Goal: Task Accomplishment & Management: Manage account settings

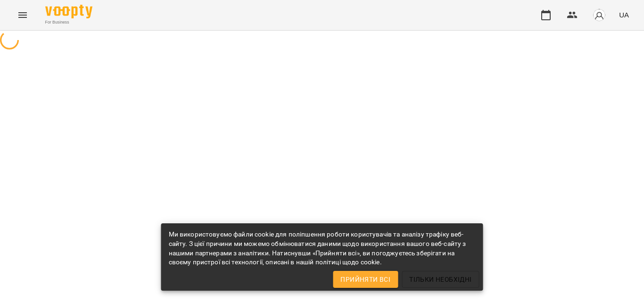
click at [366, 279] on span "Прийняти всі" at bounding box center [365, 279] width 50 height 11
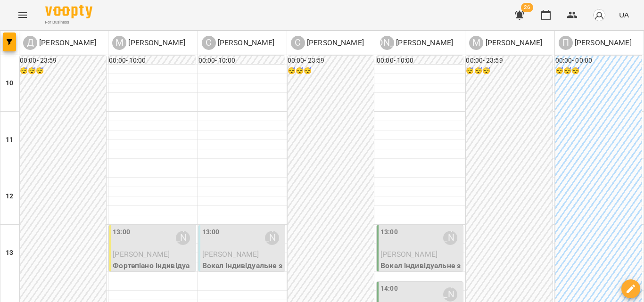
scroll to position [188, 0]
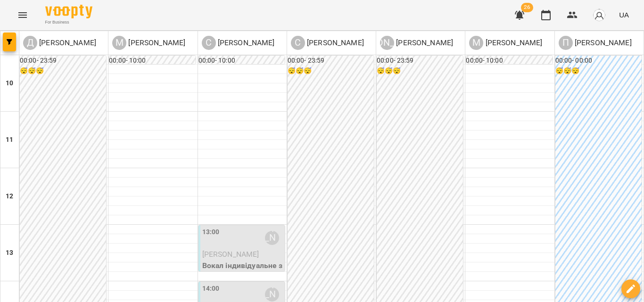
scroll to position [283, 0]
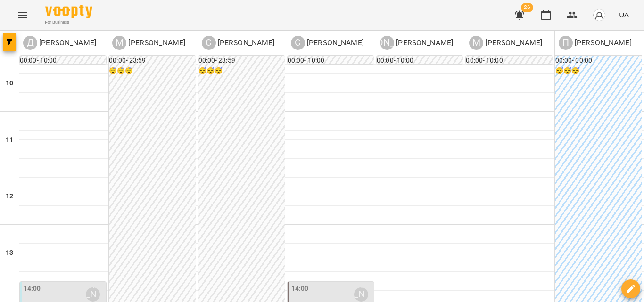
scroll to position [236, 0]
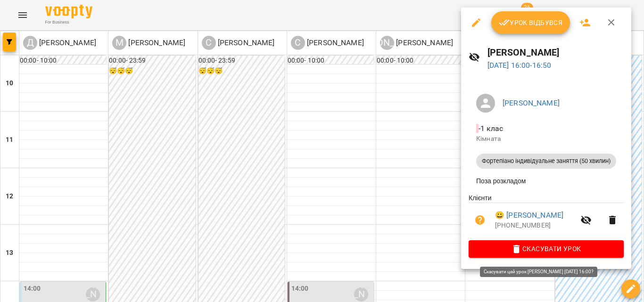
click at [554, 253] on span "Скасувати Урок" at bounding box center [546, 248] width 140 height 11
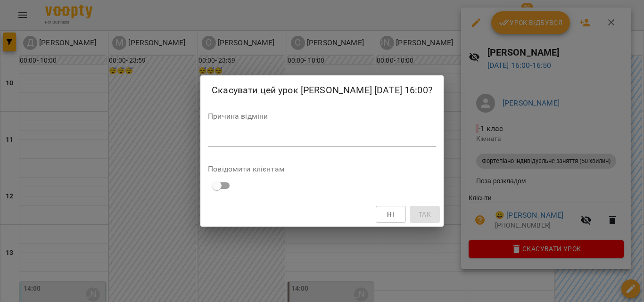
click at [273, 140] on textarea at bounding box center [322, 138] width 228 height 9
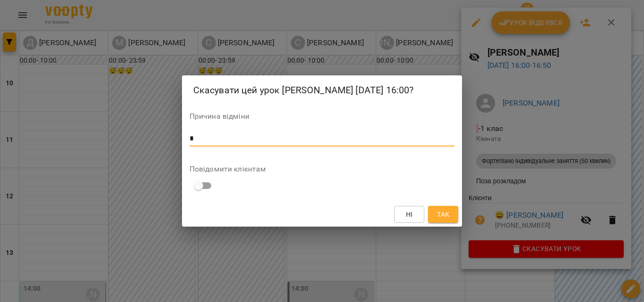
type textarea "*"
click at [439, 212] on span "Так" at bounding box center [443, 214] width 12 height 11
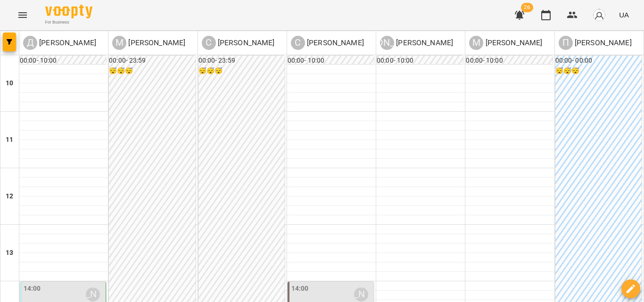
drag, startPoint x: 408, startPoint y: 195, endPoint x: 78, endPoint y: 143, distance: 334.3
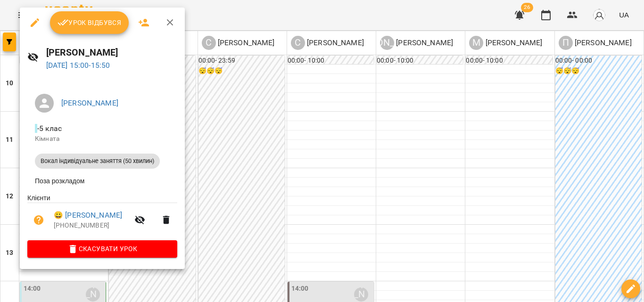
click at [72, 135] on p "Кімната" at bounding box center [102, 138] width 135 height 9
click at [133, 246] on span "Скасувати Урок" at bounding box center [102, 248] width 135 height 11
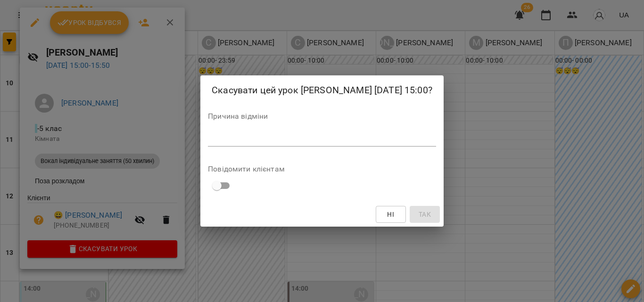
click at [271, 133] on div "*" at bounding box center [322, 138] width 228 height 15
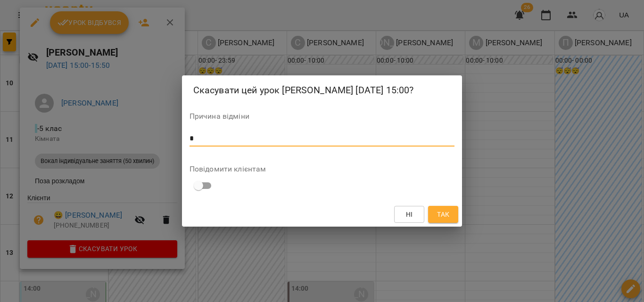
type textarea "*"
click at [448, 211] on span "Так" at bounding box center [443, 214] width 12 height 11
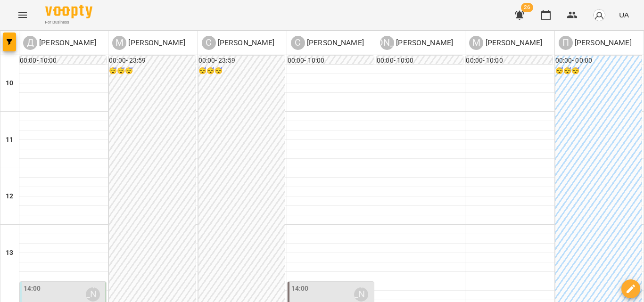
scroll to position [47, 0]
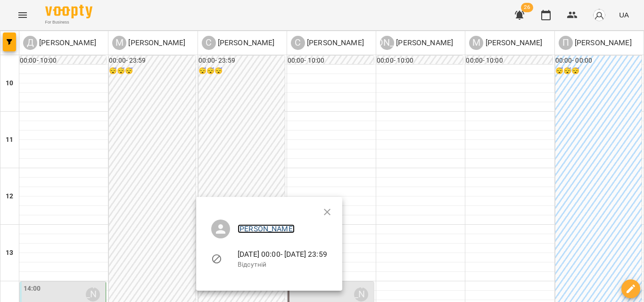
click at [254, 228] on link "[PERSON_NAME]" at bounding box center [265, 228] width 57 height 9
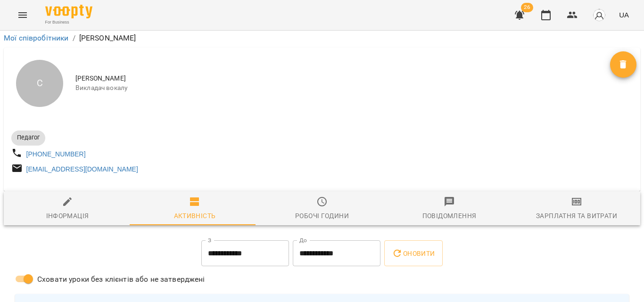
scroll to position [94, 0]
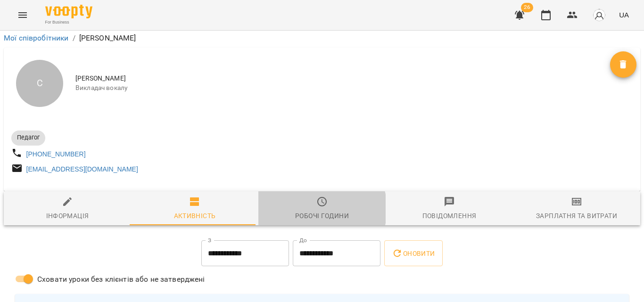
click at [312, 196] on span "Робочі години" at bounding box center [322, 208] width 116 height 25
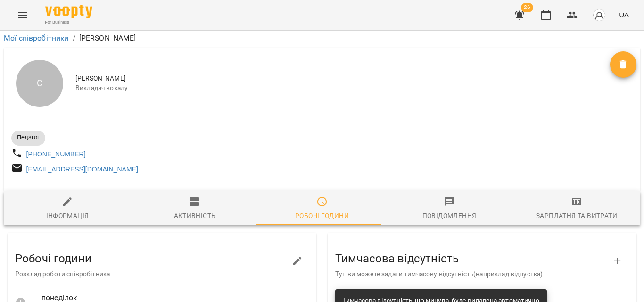
scroll to position [236, 0]
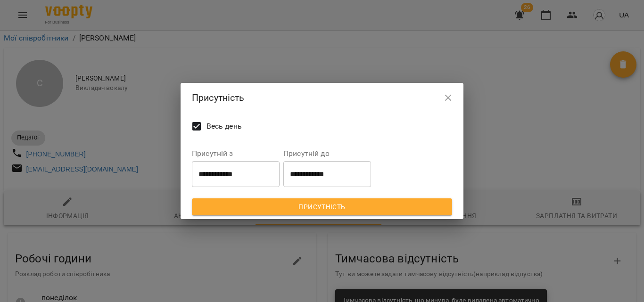
click at [449, 99] on icon "button" at bounding box center [447, 97] width 11 height 11
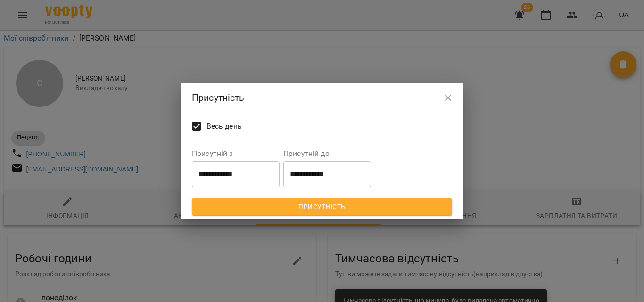
click at [239, 178] on input "**********" at bounding box center [236, 174] width 88 height 26
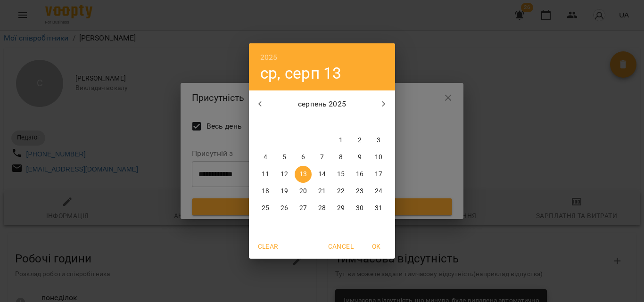
click at [327, 171] on span "14" at bounding box center [321, 174] width 17 height 9
type input "**********"
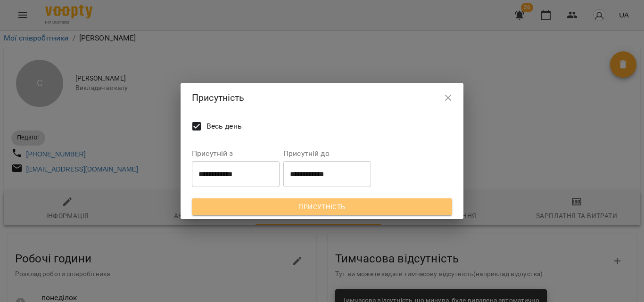
click at [323, 206] on span "Присутність" at bounding box center [321, 206] width 245 height 11
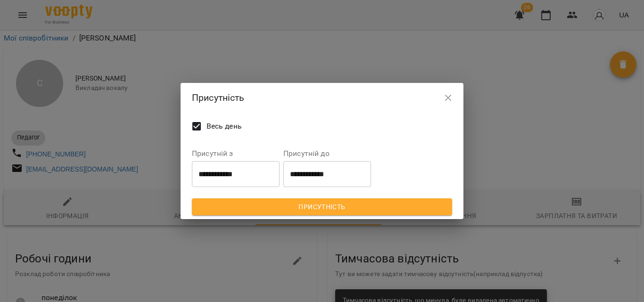
click at [269, 176] on input "**********" at bounding box center [236, 174] width 88 height 26
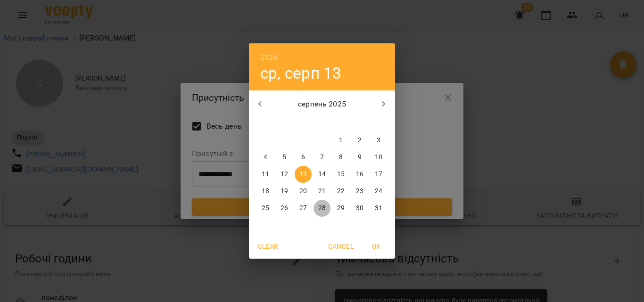
click at [325, 207] on p "28" at bounding box center [322, 208] width 8 height 9
type input "**********"
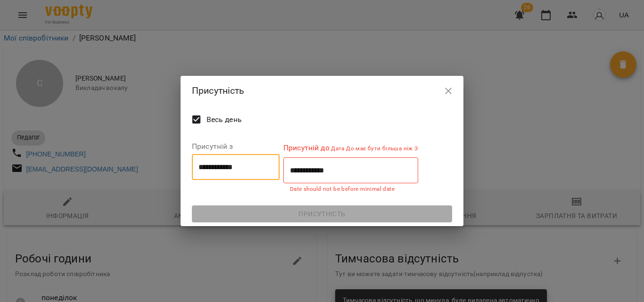
click at [327, 172] on input "**********" at bounding box center [350, 170] width 135 height 26
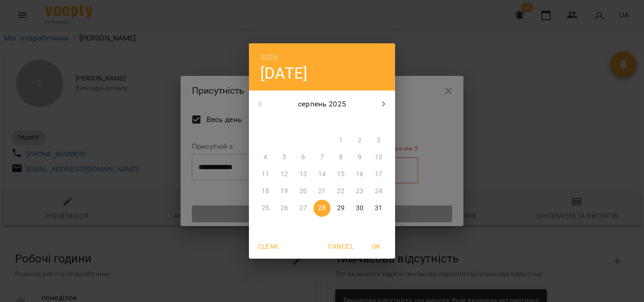
click at [320, 210] on p "28" at bounding box center [322, 208] width 8 height 9
type input "**********"
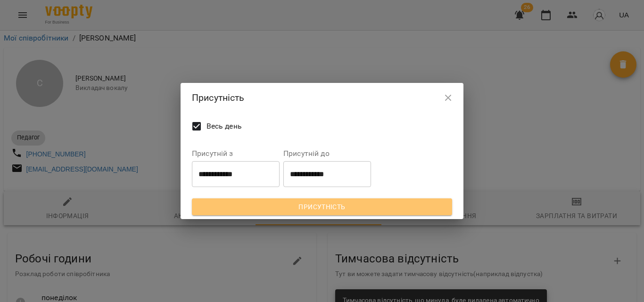
click at [331, 208] on span "Присутність" at bounding box center [321, 206] width 245 height 11
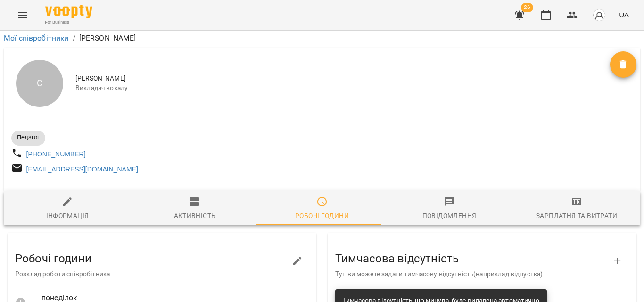
scroll to position [0, 0]
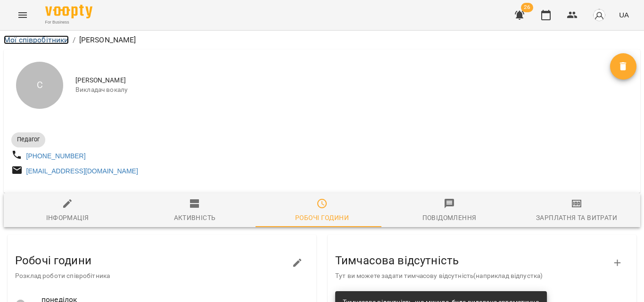
click at [51, 40] on link "Мої співробітники" at bounding box center [36, 39] width 65 height 9
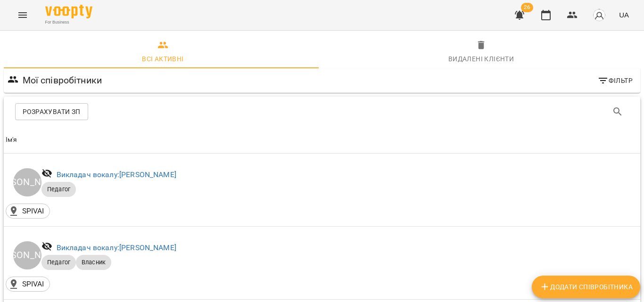
click at [29, 8] on button "Menu" at bounding box center [22, 15] width 23 height 23
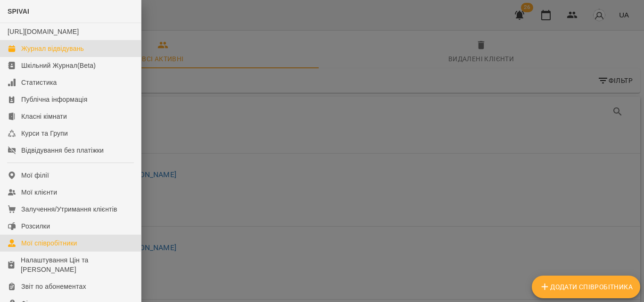
click at [51, 53] on div "Журнал відвідувань" at bounding box center [52, 48] width 63 height 9
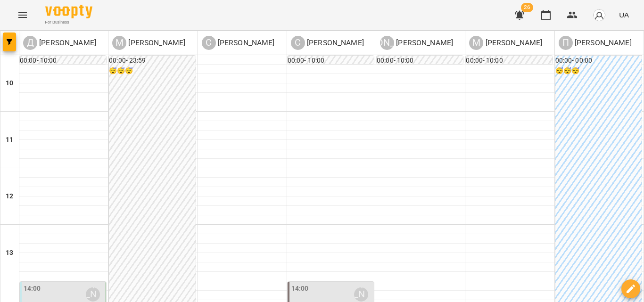
scroll to position [141, 0]
click at [52, 284] on div "14:00 [PERSON_NAME]" at bounding box center [64, 295] width 80 height 22
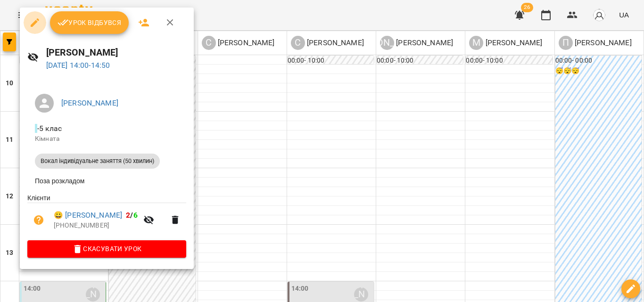
click at [31, 25] on icon "button" at bounding box center [34, 22] width 11 height 11
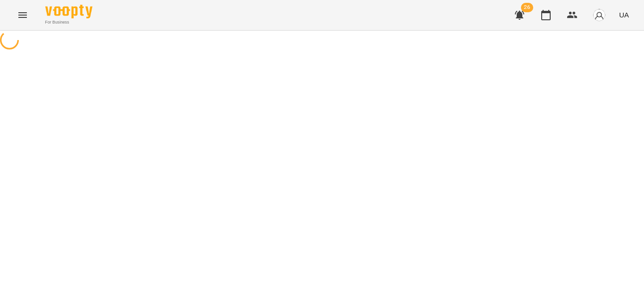
select select "**********"
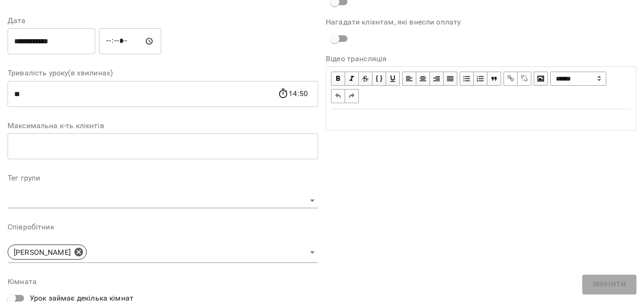
scroll to position [141, 0]
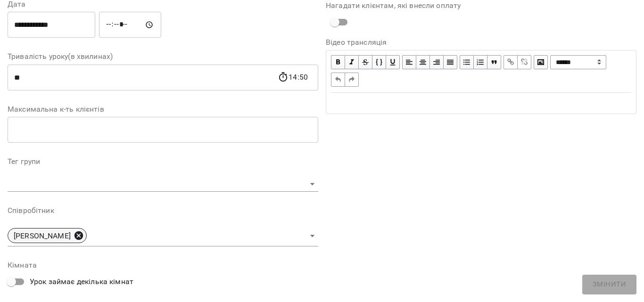
click at [73, 236] on icon at bounding box center [78, 235] width 10 height 10
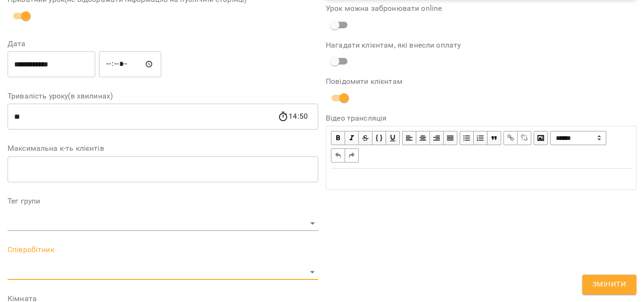
scroll to position [181, 0]
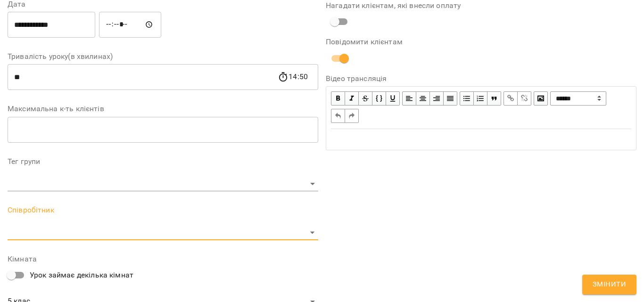
click at [78, 230] on body "**********" at bounding box center [322, 187] width 644 height 375
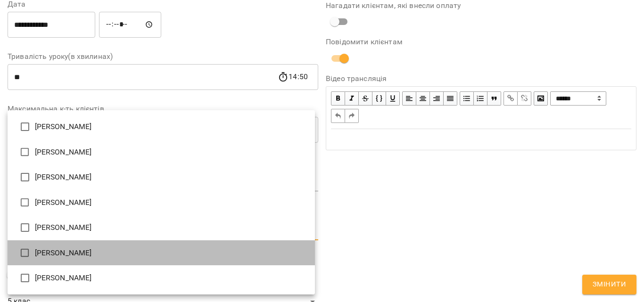
click at [78, 253] on li "[PERSON_NAME]" at bounding box center [161, 252] width 307 height 25
type input "**********"
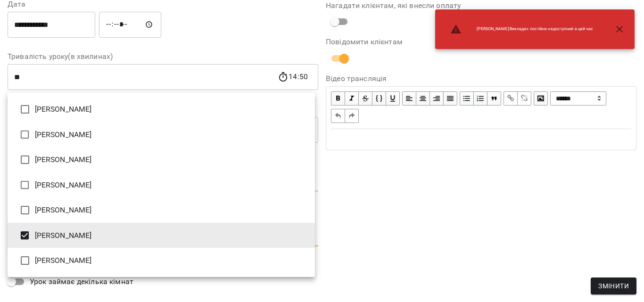
click at [615, 235] on div at bounding box center [322, 151] width 644 height 302
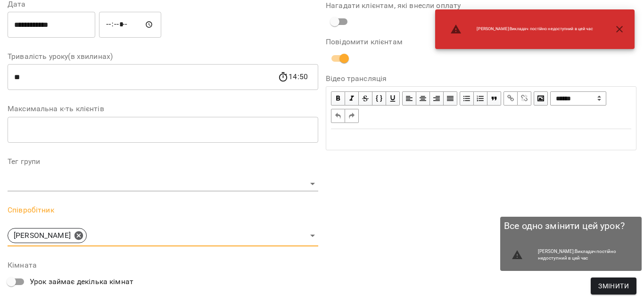
click at [618, 285] on span "Змінити" at bounding box center [613, 285] width 31 height 11
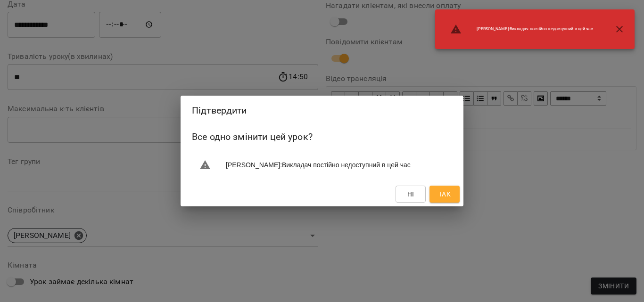
click at [448, 188] on span "Так" at bounding box center [444, 193] width 12 height 11
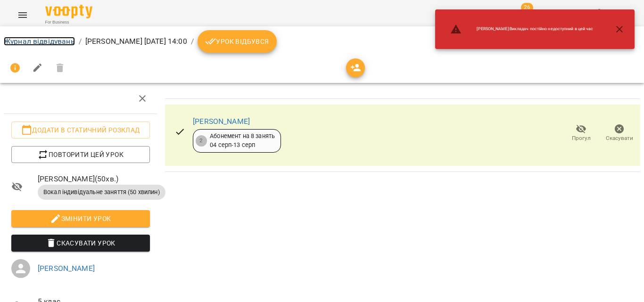
click at [51, 44] on link "Журнал відвідувань" at bounding box center [39, 41] width 71 height 9
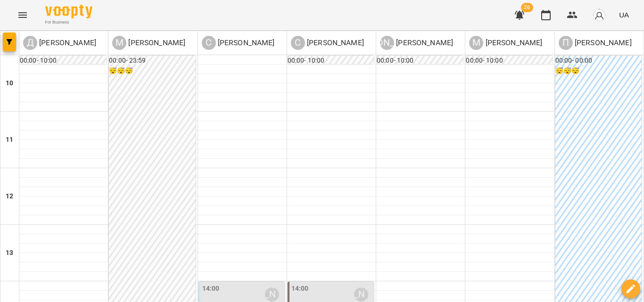
scroll to position [283, 0]
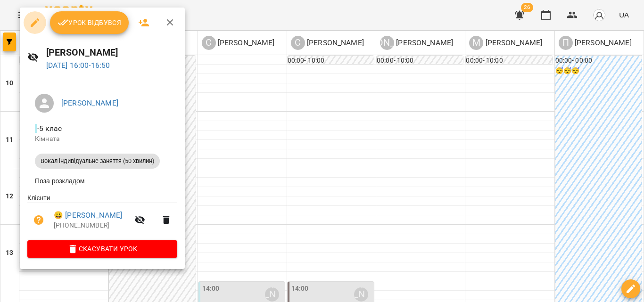
click at [41, 20] on button "button" at bounding box center [35, 22] width 23 height 23
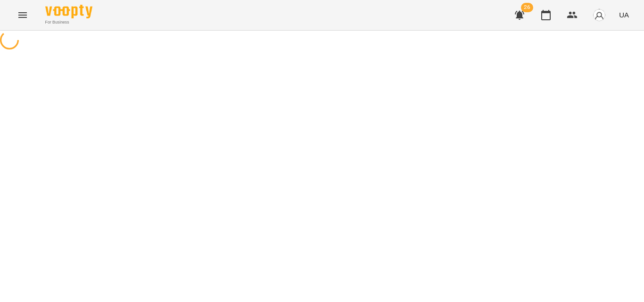
select select "**********"
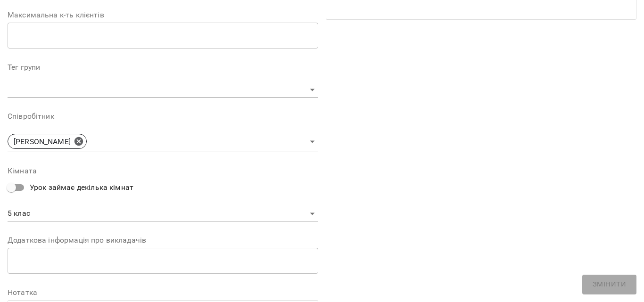
scroll to position [188, 0]
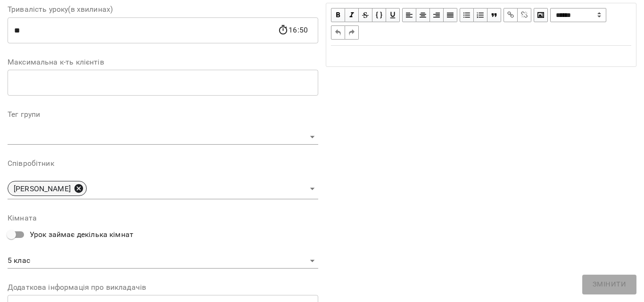
click at [74, 190] on icon at bounding box center [78, 188] width 8 height 8
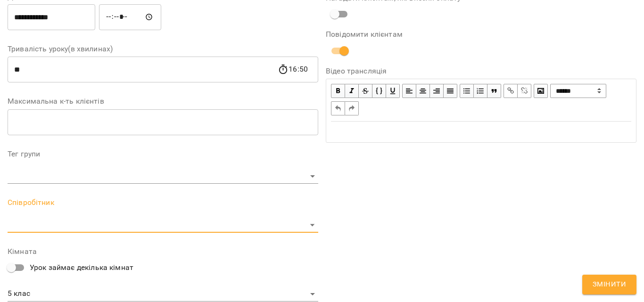
scroll to position [228, 0]
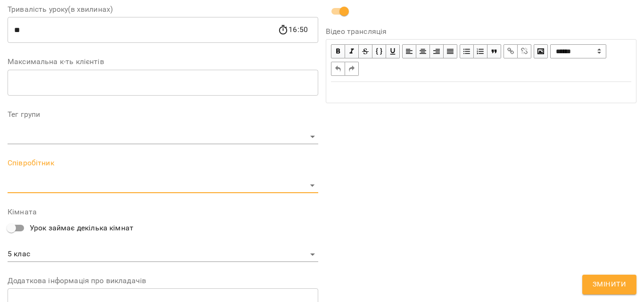
click at [82, 184] on body "**********" at bounding box center [322, 187] width 644 height 375
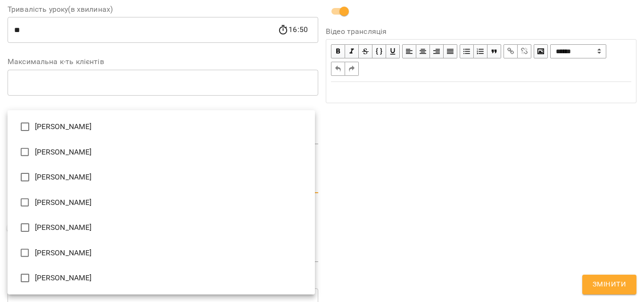
click at [70, 257] on li "[PERSON_NAME]" at bounding box center [161, 252] width 307 height 25
type input "**********"
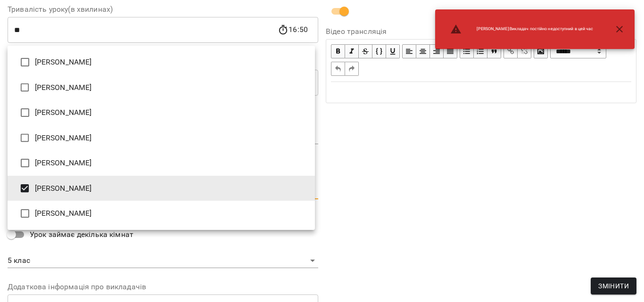
click at [610, 282] on div at bounding box center [322, 151] width 644 height 302
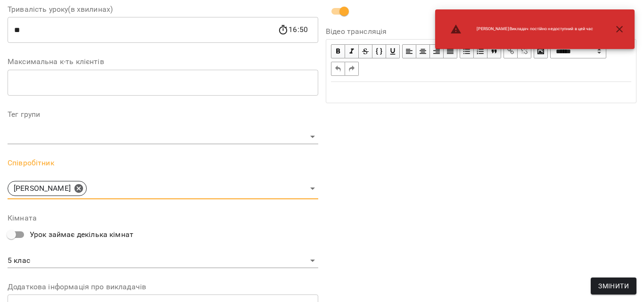
click at [612, 285] on span "Змінити" at bounding box center [613, 285] width 31 height 11
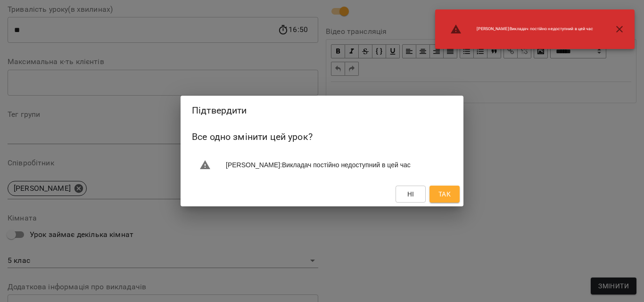
click at [443, 193] on span "Так" at bounding box center [444, 193] width 12 height 11
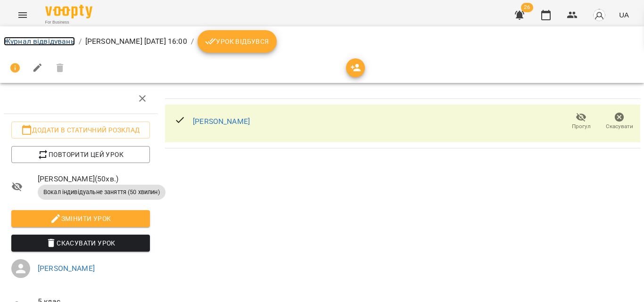
click at [34, 38] on link "Журнал відвідувань" at bounding box center [39, 41] width 71 height 9
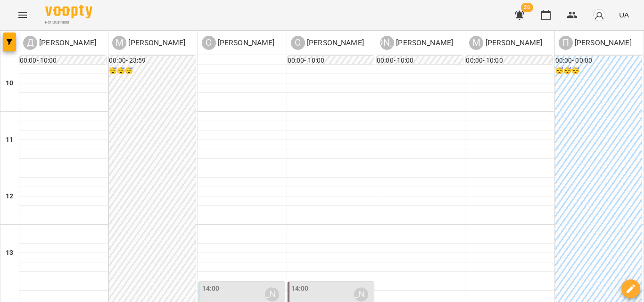
scroll to position [381, 0]
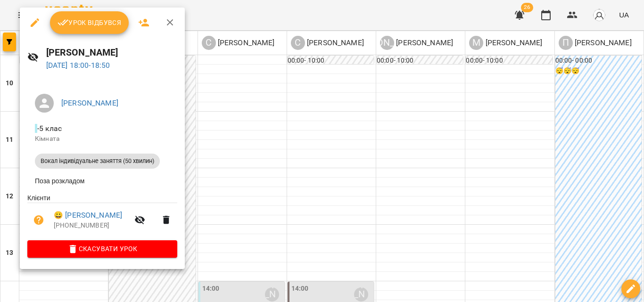
click at [38, 24] on icon "button" at bounding box center [34, 22] width 11 height 11
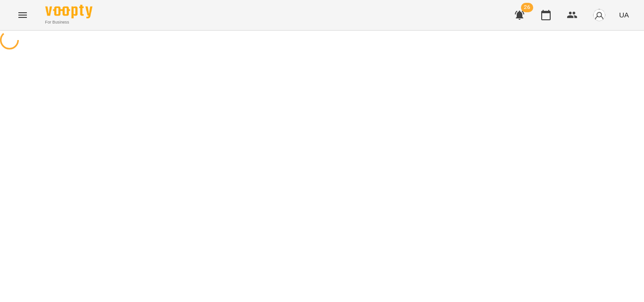
select select "**********"
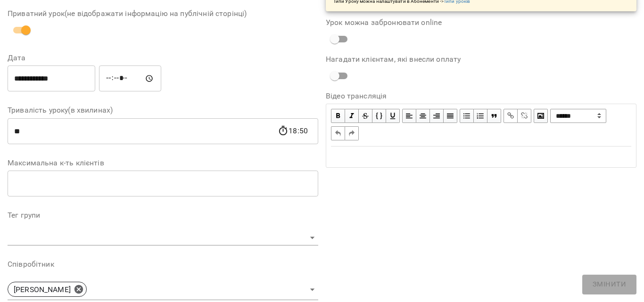
scroll to position [94, 0]
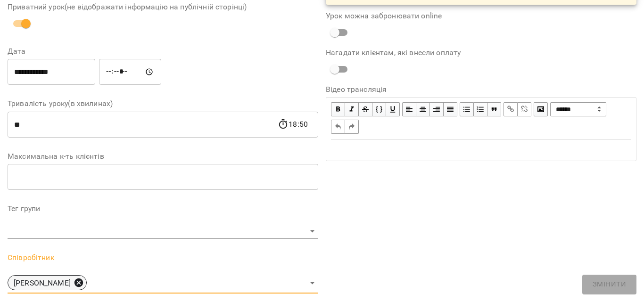
click at [74, 284] on icon at bounding box center [78, 282] width 8 height 8
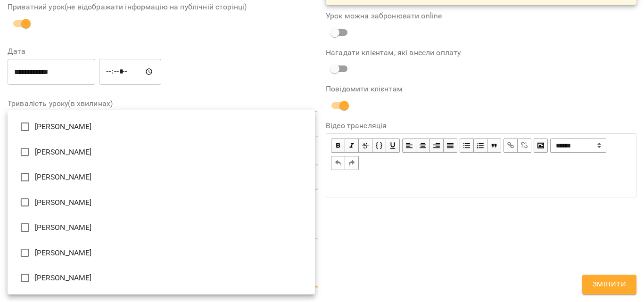
click at [77, 278] on body "**********" at bounding box center [322, 187] width 644 height 375
click at [73, 249] on li "[PERSON_NAME]" at bounding box center [161, 252] width 307 height 25
type input "**********"
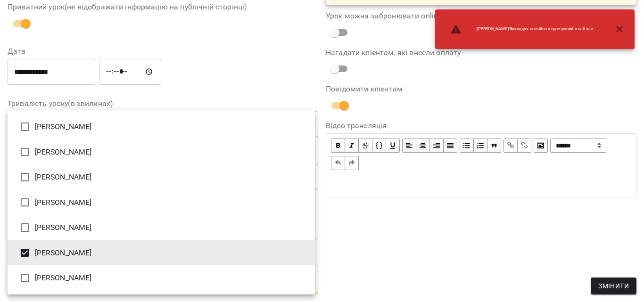
click at [602, 283] on div at bounding box center [322, 151] width 644 height 302
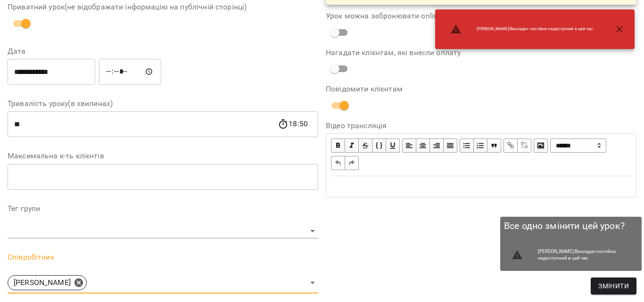
click at [611, 284] on span "Змінити" at bounding box center [613, 285] width 31 height 11
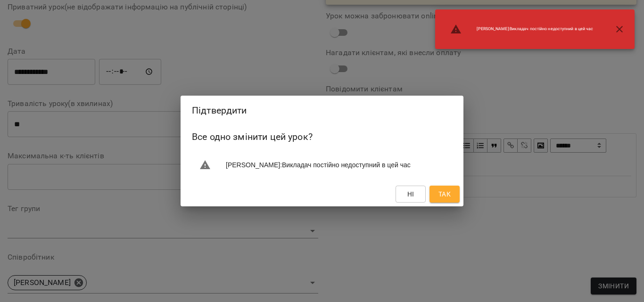
click at [438, 197] on span "Так" at bounding box center [444, 193] width 12 height 11
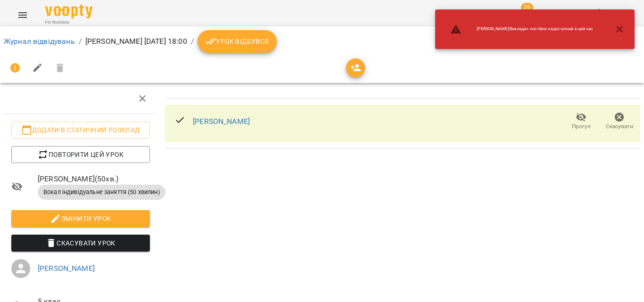
click at [46, 35] on ol "Журнал відвідувань / [PERSON_NAME][DATE] 18:00 / Урок відбувся" at bounding box center [322, 41] width 636 height 23
click at [49, 39] on link "Журнал відвідувань" at bounding box center [39, 41] width 71 height 9
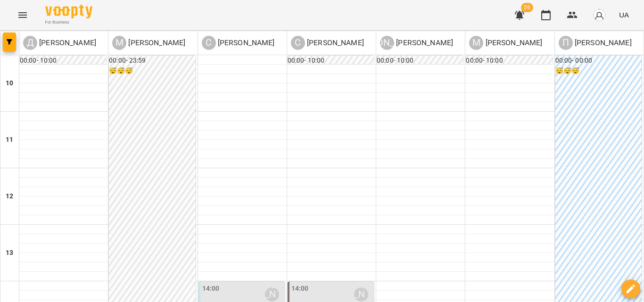
scroll to position [283, 0]
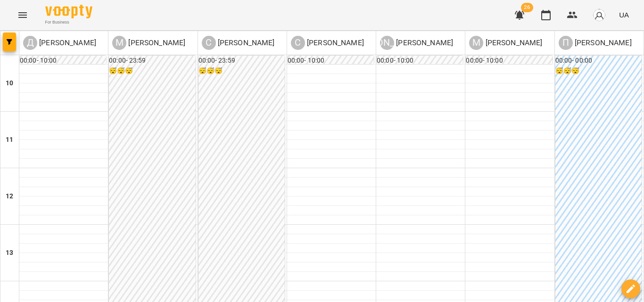
scroll to position [377, 0]
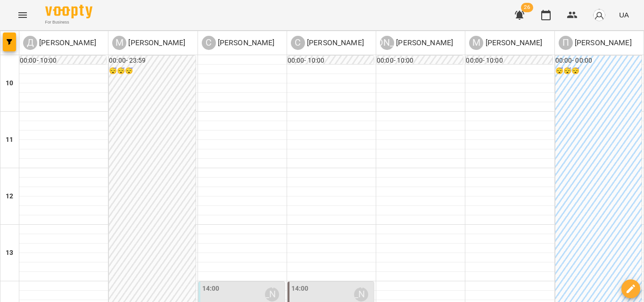
scroll to position [381, 0]
type input "**********"
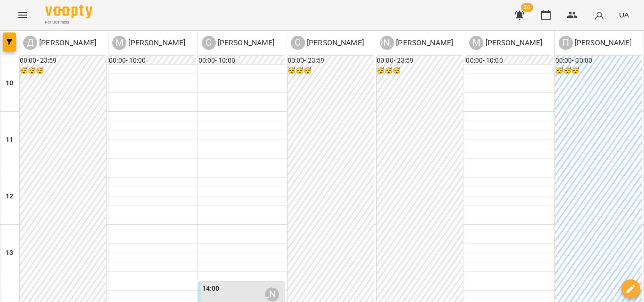
scroll to position [330, 0]
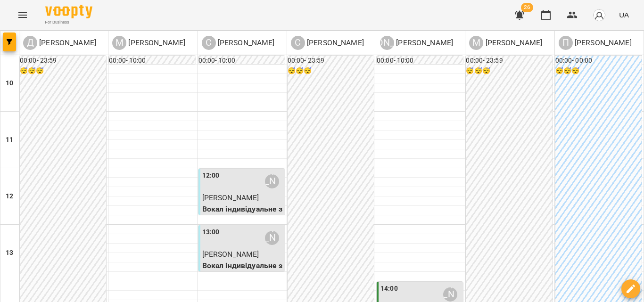
type input "**********"
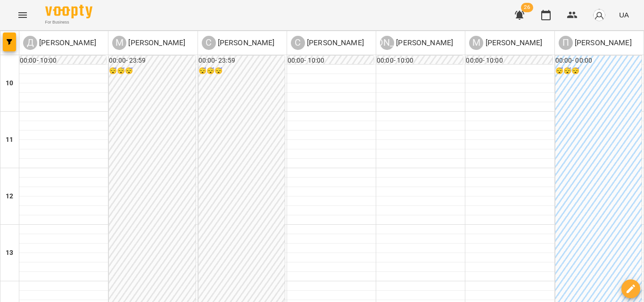
scroll to position [236, 0]
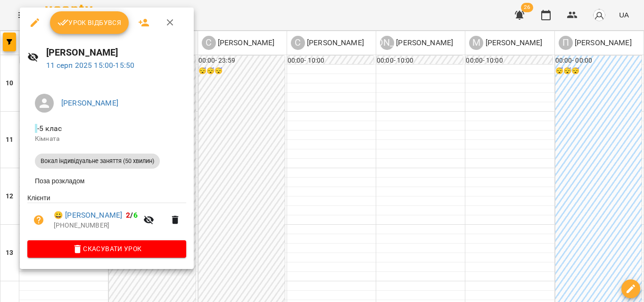
click at [95, 29] on button "Урок відбувся" at bounding box center [89, 22] width 79 height 23
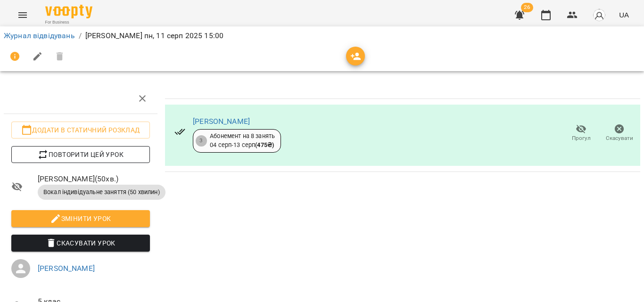
scroll to position [47, 0]
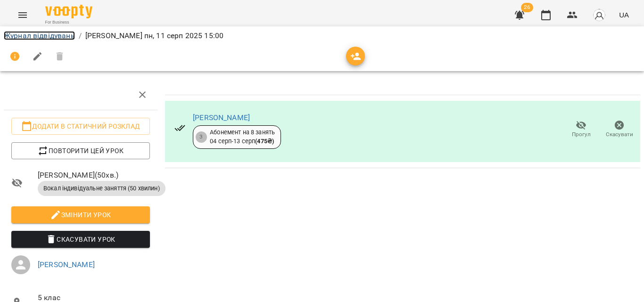
click at [28, 34] on link "Журнал відвідувань" at bounding box center [39, 35] width 71 height 9
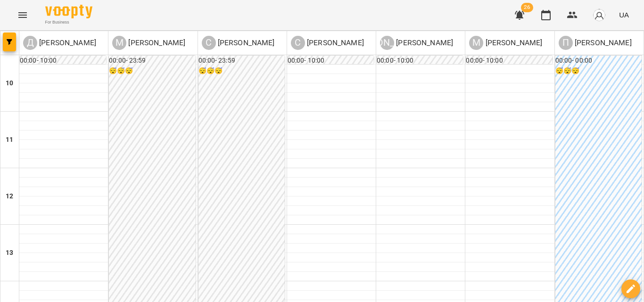
scroll to position [236, 0]
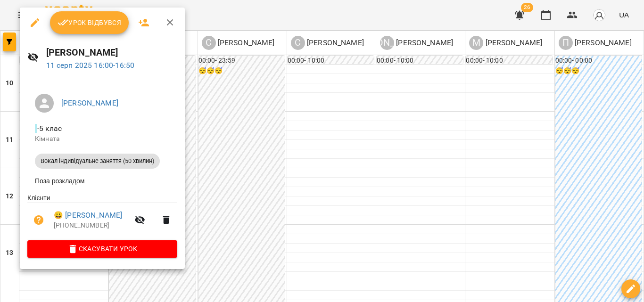
click at [68, 17] on span "Урок відбувся" at bounding box center [89, 22] width 64 height 11
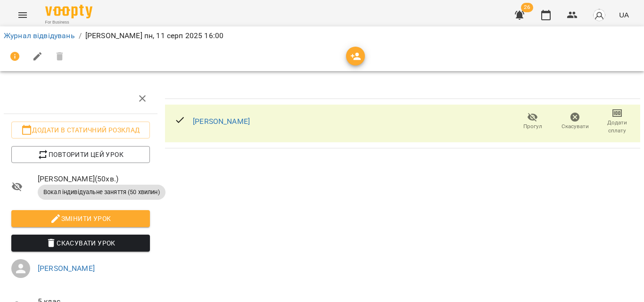
click at [612, 122] on span "Додати сплату" at bounding box center [616, 127] width 31 height 16
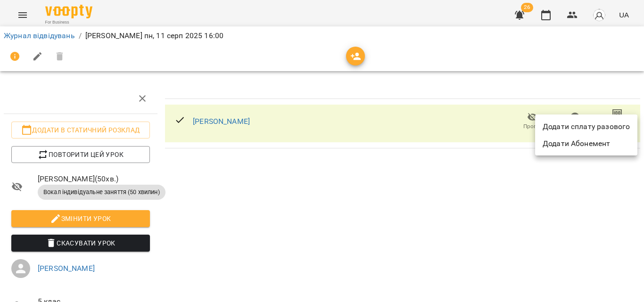
click at [612, 128] on li "Додати сплату разового" at bounding box center [586, 126] width 102 height 17
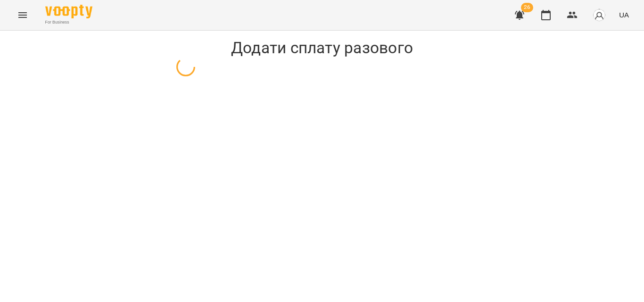
select select "**********"
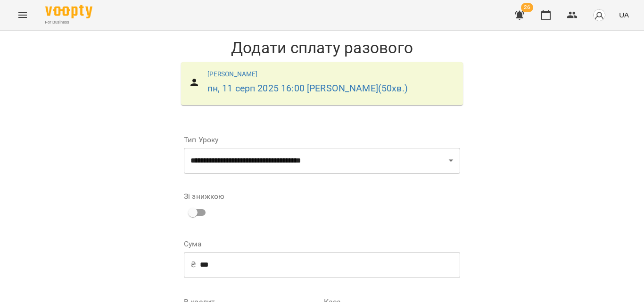
scroll to position [94, 0]
select select "****"
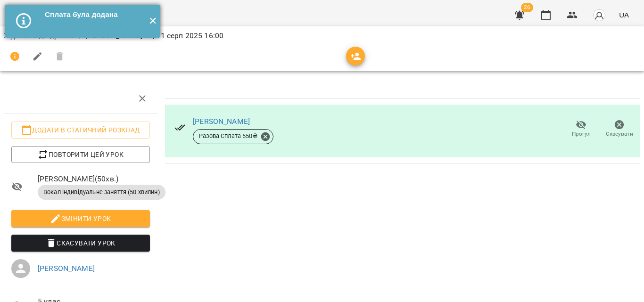
click at [152, 25] on button "✕" at bounding box center [153, 21] width 16 height 33
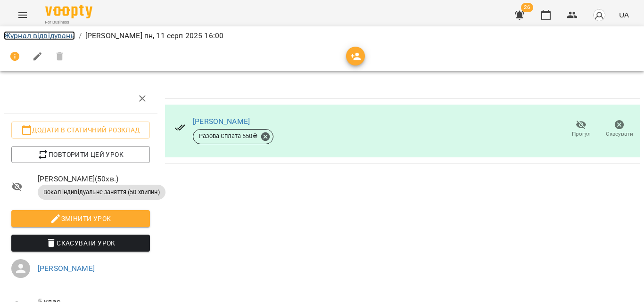
click at [56, 35] on link "Журнал відвідувань" at bounding box center [39, 35] width 71 height 9
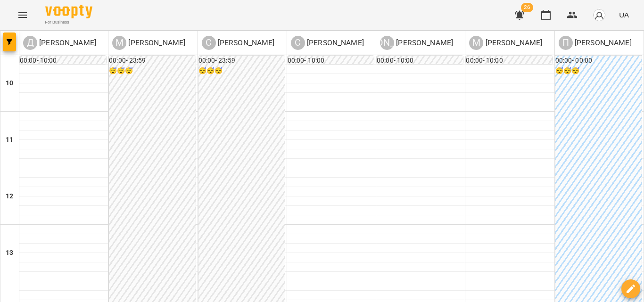
scroll to position [240, 0]
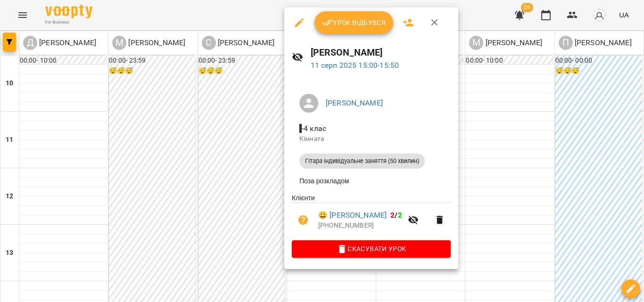
click at [335, 21] on span "Урок відбувся" at bounding box center [354, 22] width 64 height 11
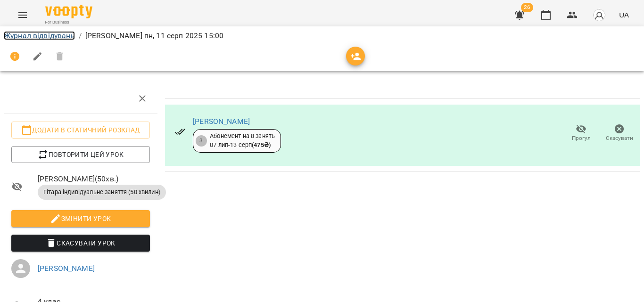
click at [47, 40] on link "Журнал відвідувань" at bounding box center [39, 35] width 71 height 9
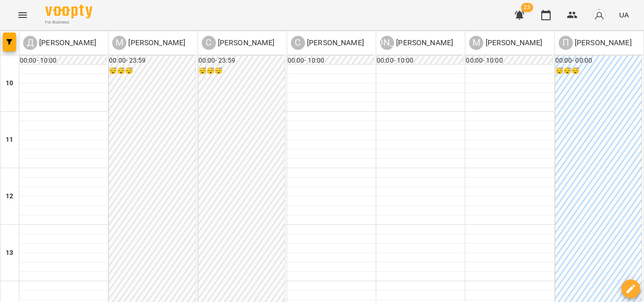
scroll to position [236, 0]
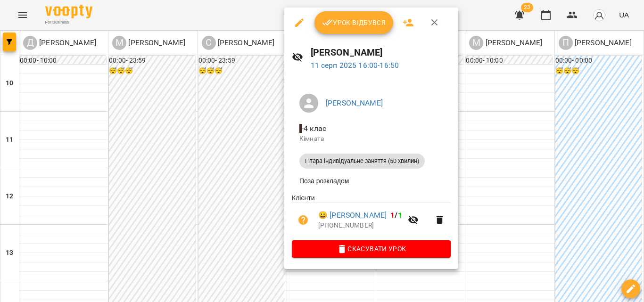
click at [355, 18] on span "Урок відбувся" at bounding box center [354, 22] width 64 height 11
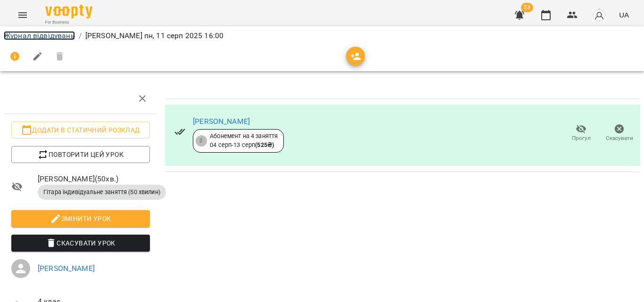
click at [52, 34] on link "Журнал відвідувань" at bounding box center [39, 35] width 71 height 9
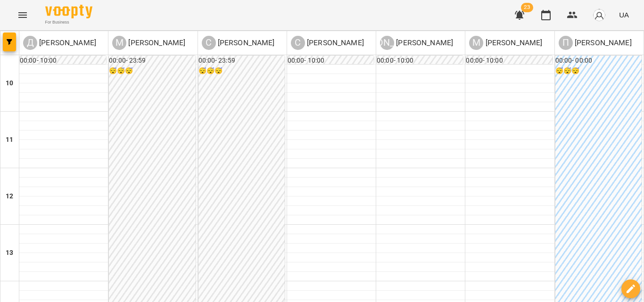
scroll to position [283, 0]
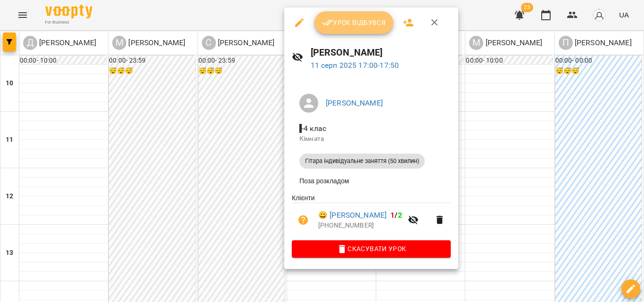
click at [347, 23] on span "Урок відбувся" at bounding box center [354, 22] width 64 height 11
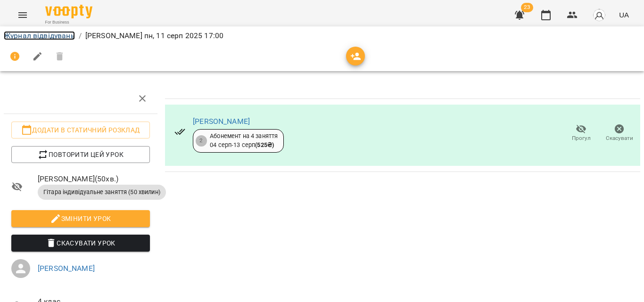
click at [57, 35] on link "Журнал відвідувань" at bounding box center [39, 35] width 71 height 9
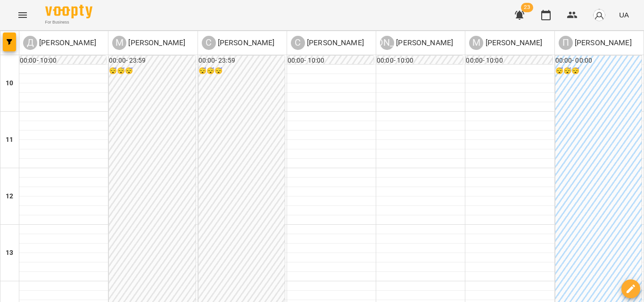
scroll to position [283, 0]
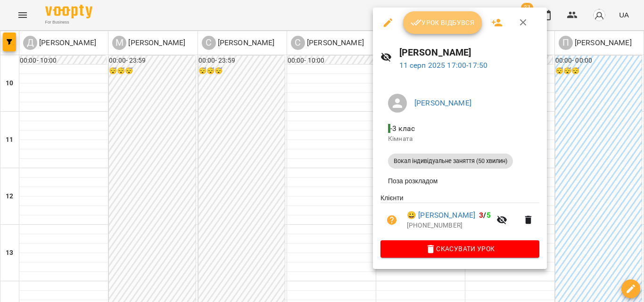
click at [433, 27] on span "Урок відбувся" at bounding box center [442, 22] width 64 height 11
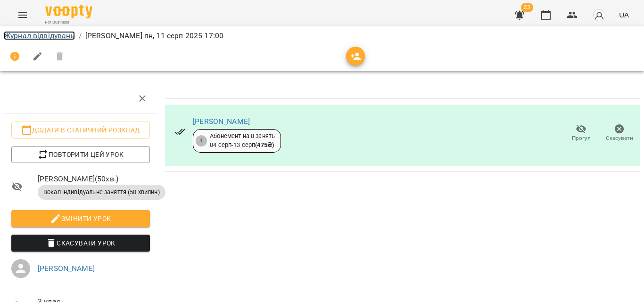
click at [31, 36] on link "Журнал відвідувань" at bounding box center [39, 35] width 71 height 9
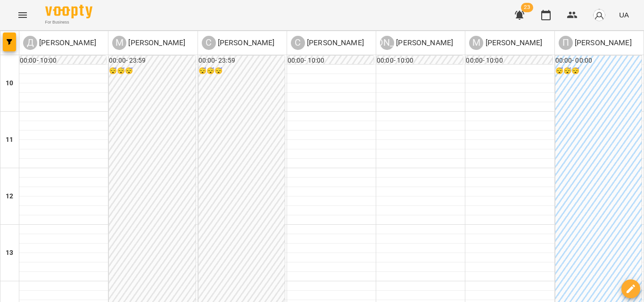
scroll to position [330, 0]
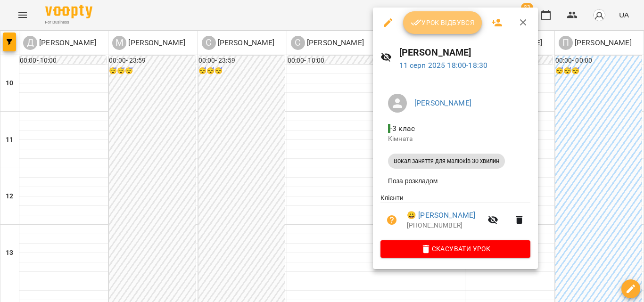
click at [444, 15] on button "Урок відбувся" at bounding box center [442, 22] width 79 height 23
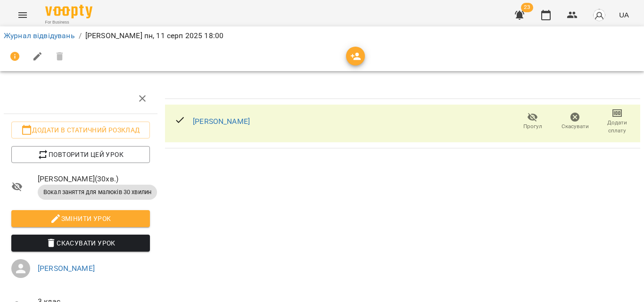
click at [611, 132] on span "Додати сплату" at bounding box center [616, 127] width 31 height 16
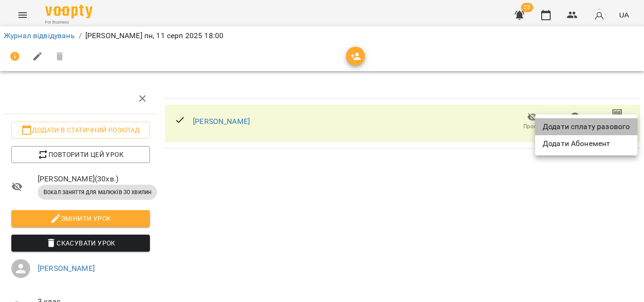
click at [587, 127] on li "Додати сплату разового" at bounding box center [586, 126] width 102 height 17
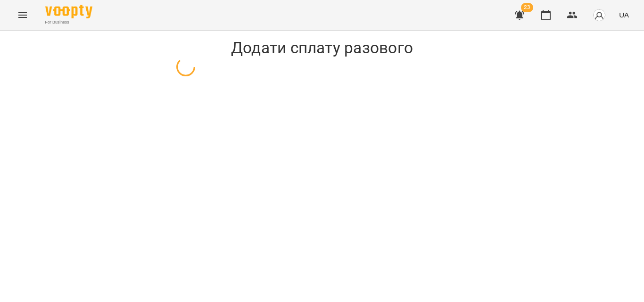
select select "**********"
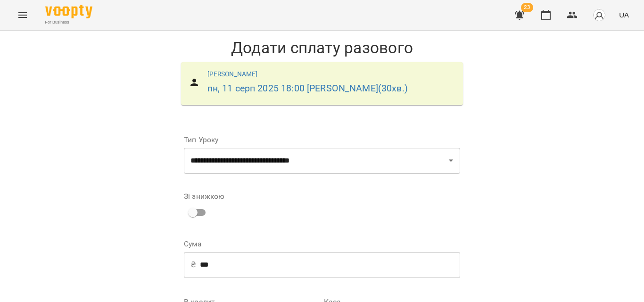
scroll to position [150, 0]
select select "****"
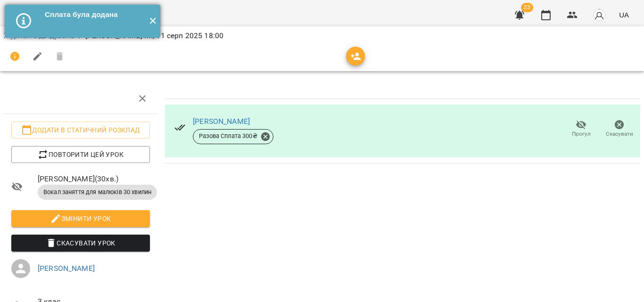
drag, startPoint x: 155, startPoint y: 20, endPoint x: 148, endPoint y: 19, distance: 7.6
click at [155, 20] on button "✕" at bounding box center [153, 21] width 16 height 33
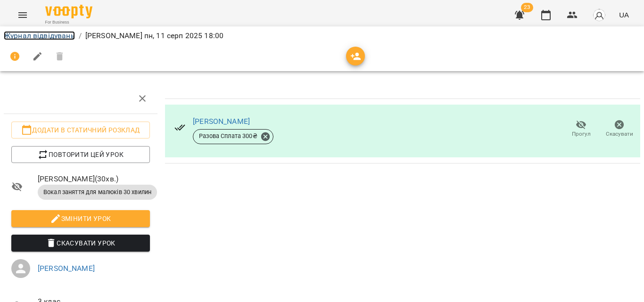
click at [63, 34] on link "Журнал відвідувань" at bounding box center [39, 35] width 71 height 9
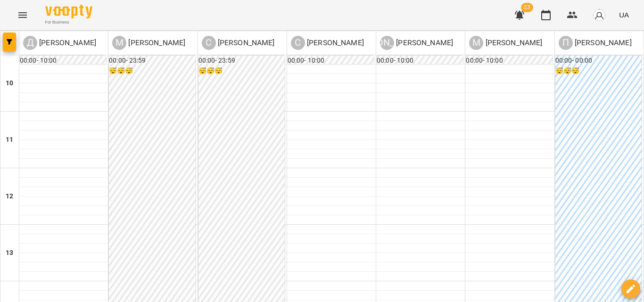
scroll to position [283, 0]
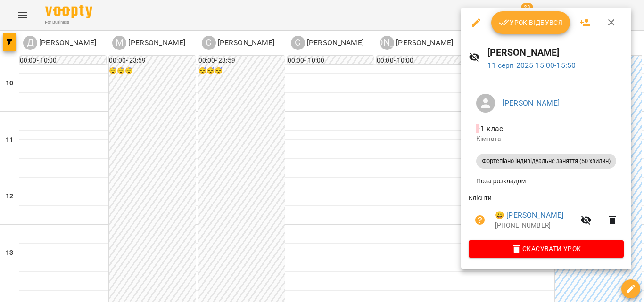
click at [542, 19] on span "Урок відбувся" at bounding box center [530, 22] width 64 height 11
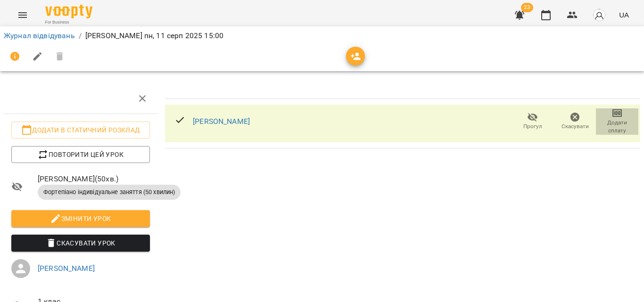
click at [608, 125] on span "Додати сплату" at bounding box center [616, 127] width 31 height 16
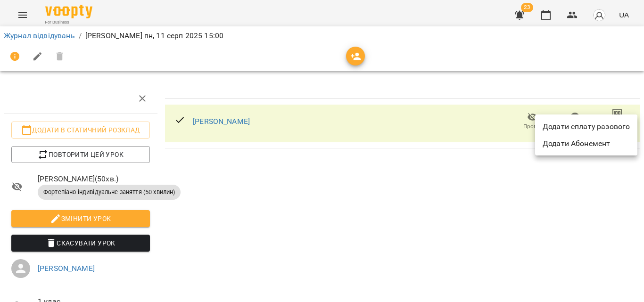
click at [563, 125] on li "Додати сплату разового" at bounding box center [586, 126] width 102 height 17
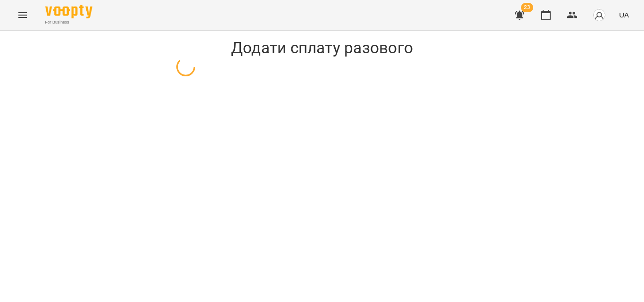
select select "**********"
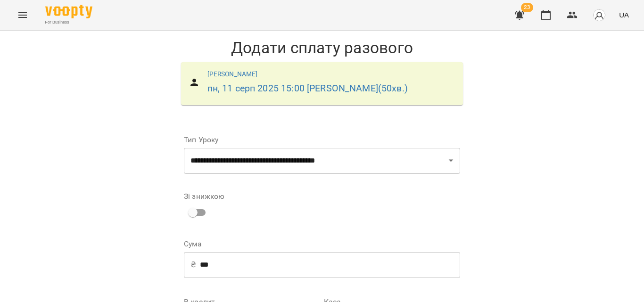
scroll to position [141, 0]
select select "****"
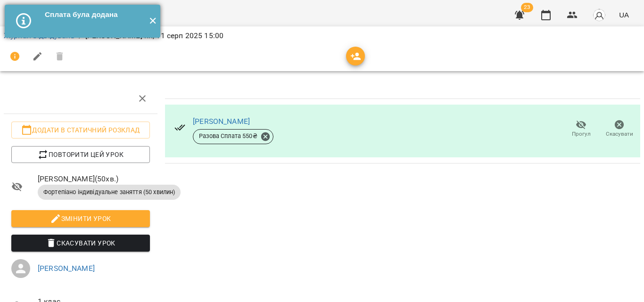
click at [150, 20] on button "✕" at bounding box center [153, 21] width 16 height 33
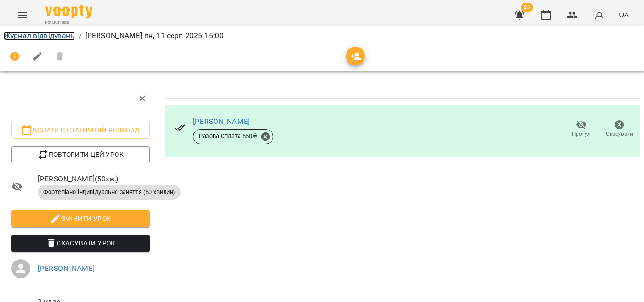
click at [50, 35] on link "Журнал відвідувань" at bounding box center [39, 35] width 71 height 9
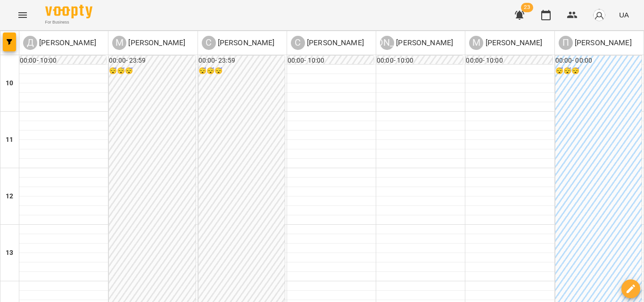
scroll to position [330, 0]
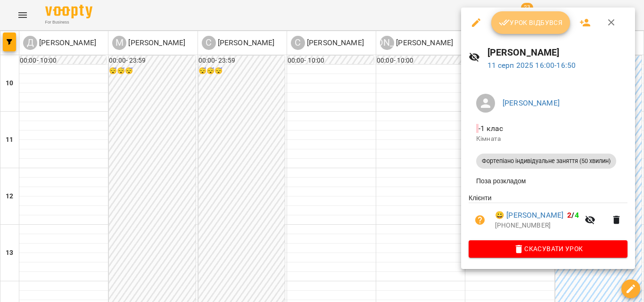
click at [519, 27] on span "Урок відбувся" at bounding box center [530, 22] width 64 height 11
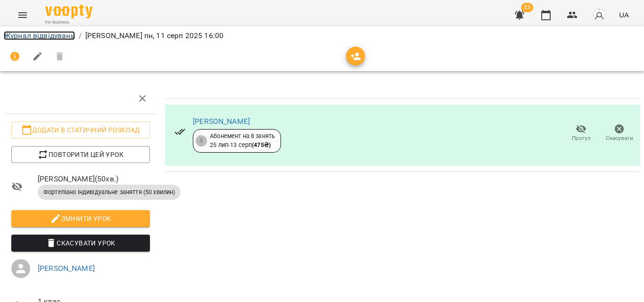
click at [44, 32] on link "Журнал відвідувань" at bounding box center [39, 35] width 71 height 9
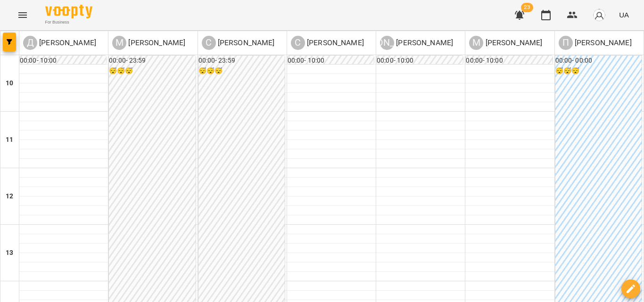
scroll to position [330, 0]
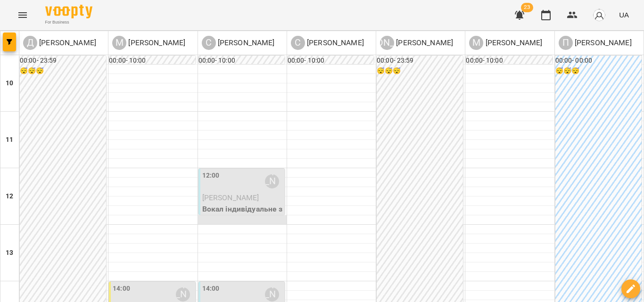
scroll to position [47, 0]
click at [227, 204] on p "Вокал індивідуальне заняття (50 хвилин)" at bounding box center [242, 215] width 81 height 22
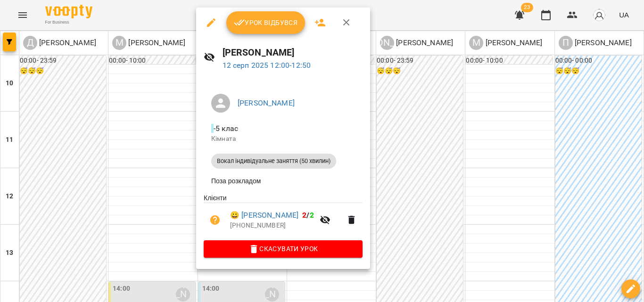
click at [252, 32] on button "Урок відбувся" at bounding box center [265, 22] width 79 height 23
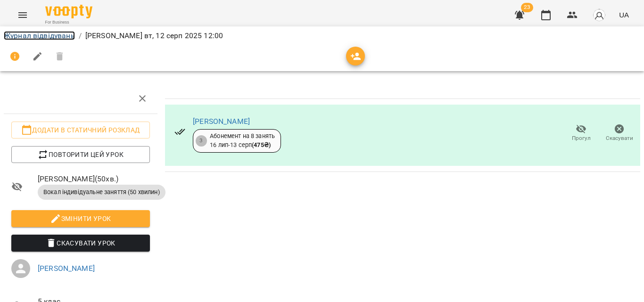
click at [43, 38] on link "Журнал відвідувань" at bounding box center [39, 35] width 71 height 9
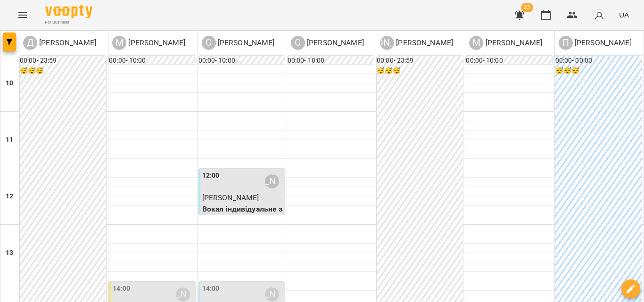
scroll to position [188, 0]
click at [113, 284] on label "14:00" at bounding box center [121, 289] width 17 height 10
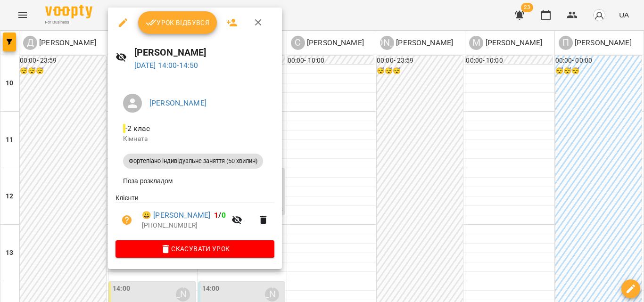
click at [171, 24] on span "Урок відбувся" at bounding box center [178, 22] width 64 height 11
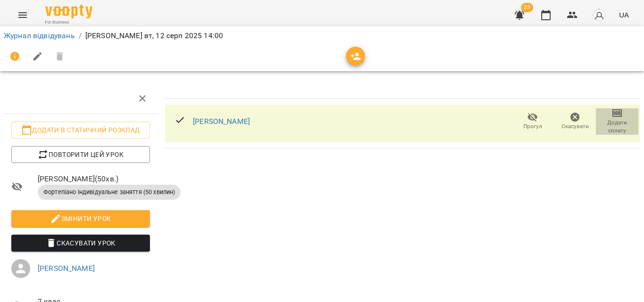
click at [616, 108] on span "Додати сплату" at bounding box center [616, 120] width 31 height 27
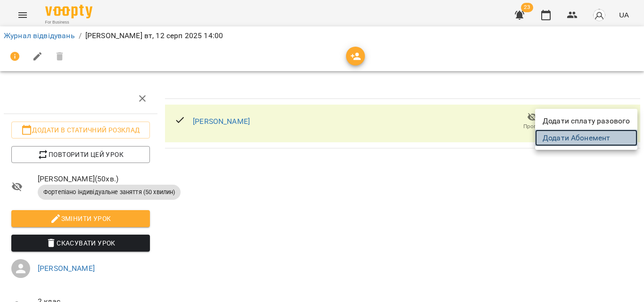
click at [571, 139] on link "Додати Абонемент" at bounding box center [586, 138] width 102 height 17
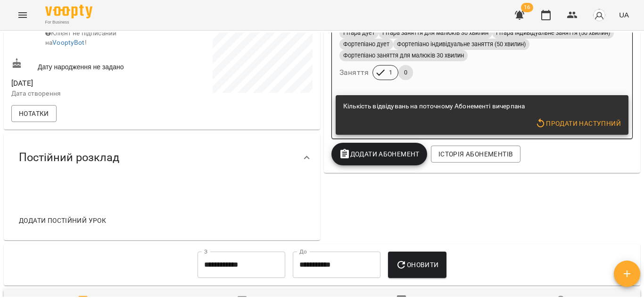
scroll to position [261, 0]
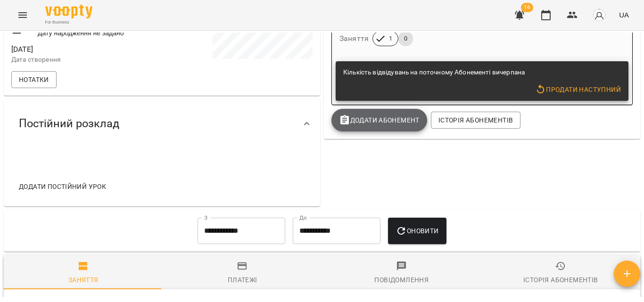
click at [384, 120] on span "Додати Абонемент" at bounding box center [379, 119] width 81 height 11
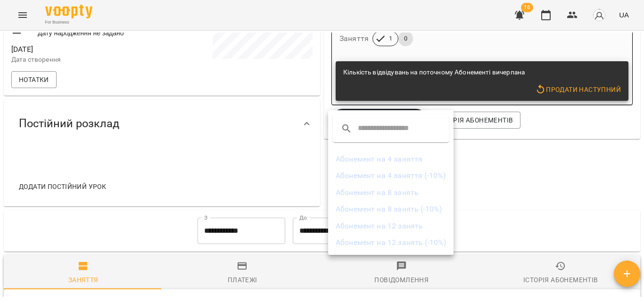
click at [401, 189] on li "Абонемент на 8 занять" at bounding box center [390, 192] width 125 height 17
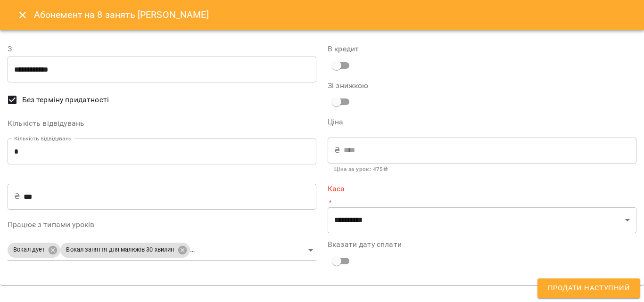
type input "**********"
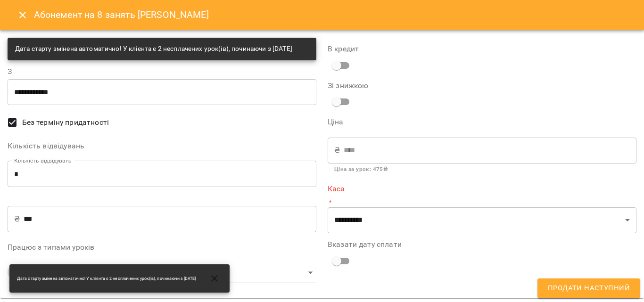
scroll to position [6, 0]
click at [57, 93] on input "**********" at bounding box center [162, 92] width 309 height 26
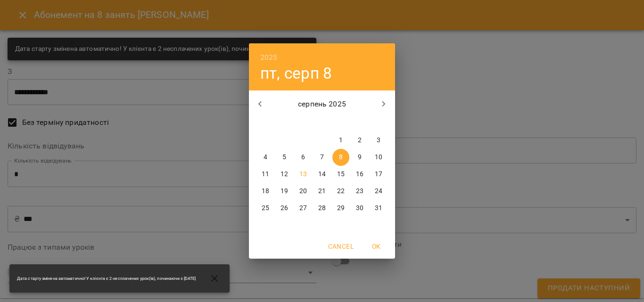
click at [72, 112] on div "2025 пт, серп 8 серпень 2025 пн вт ср чт пт сб нд 28 29 30 31 1 2 3 4 5 6 7 8 9…" at bounding box center [322, 151] width 644 height 302
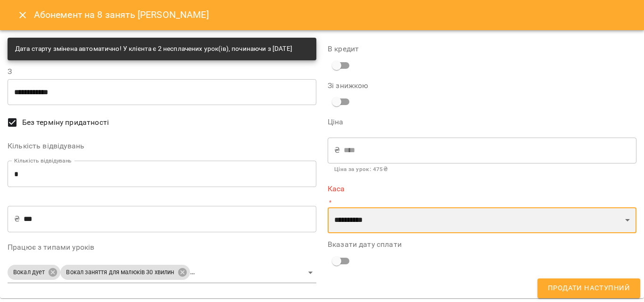
click at [369, 214] on select "**********" at bounding box center [481, 220] width 309 height 26
select select "****"
click at [327, 207] on select "**********" at bounding box center [481, 220] width 309 height 26
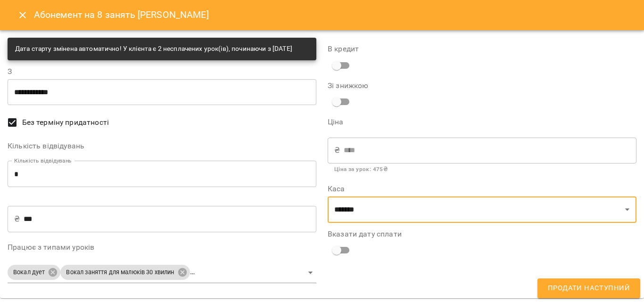
click at [584, 293] on span "Продати наступний" at bounding box center [588, 288] width 82 height 12
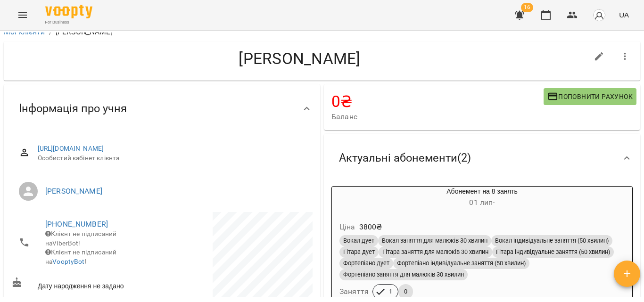
scroll to position [0, 0]
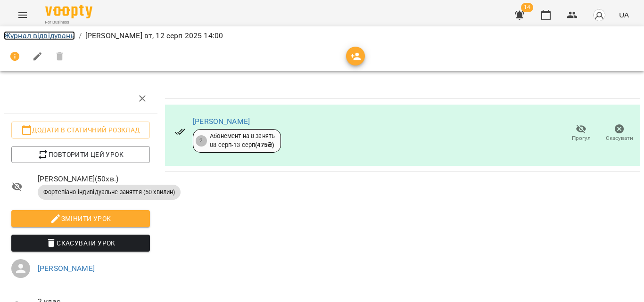
click at [59, 36] on link "Журнал відвідувань" at bounding box center [39, 35] width 71 height 9
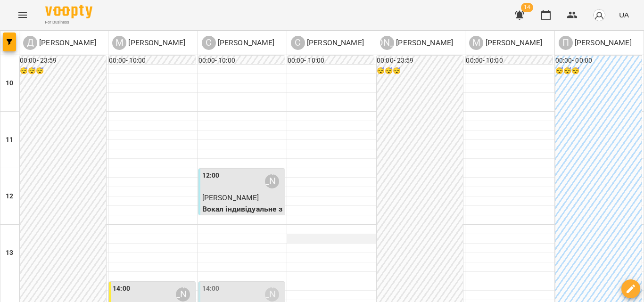
scroll to position [188, 0]
click at [212, 284] on div "14:00" at bounding box center [210, 295] width 17 height 22
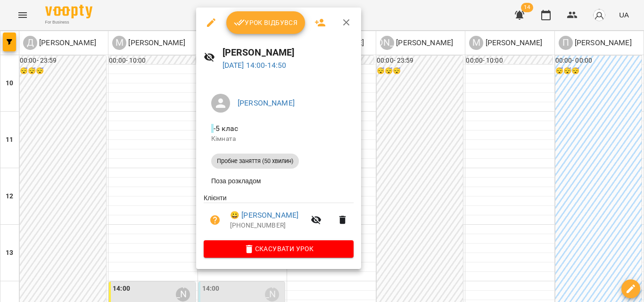
click at [266, 23] on span "Урок відбувся" at bounding box center [266, 22] width 64 height 11
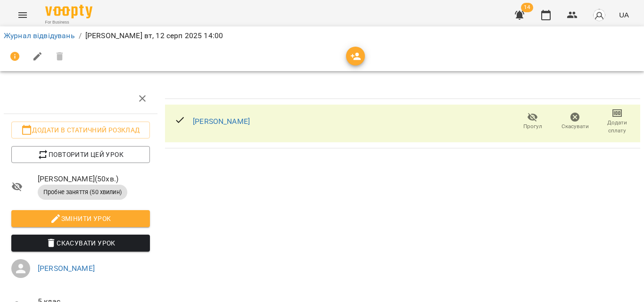
click at [601, 114] on span "Додати сплату" at bounding box center [616, 120] width 31 height 27
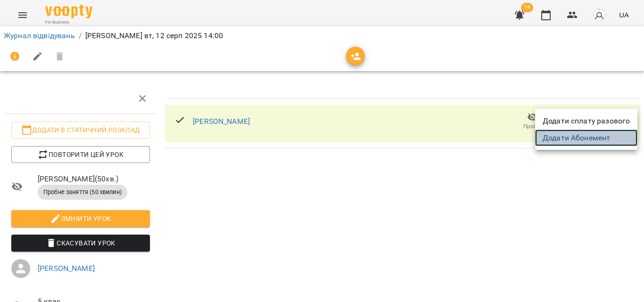
click at [585, 130] on link "Додати Абонемент" at bounding box center [586, 138] width 102 height 17
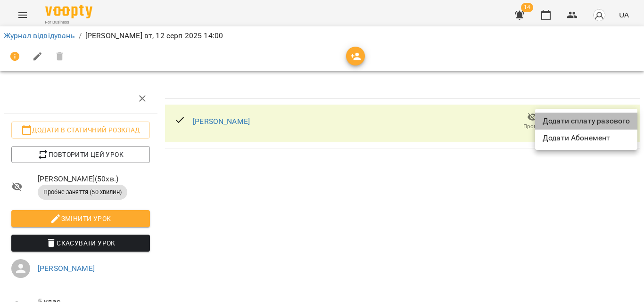
click at [597, 118] on li "Додати сплату разового" at bounding box center [586, 121] width 102 height 17
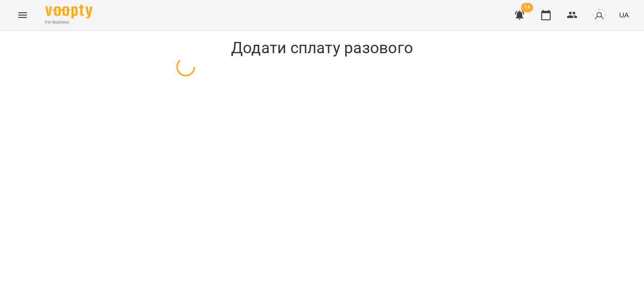
select select "**********"
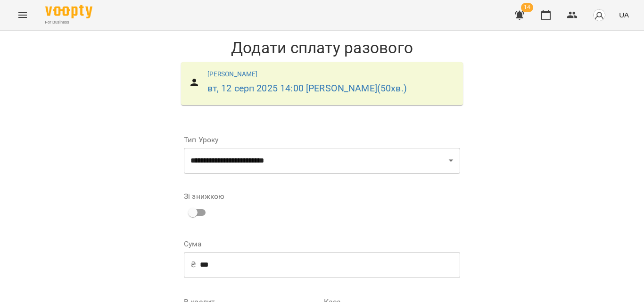
scroll to position [128, 0]
select select "****"
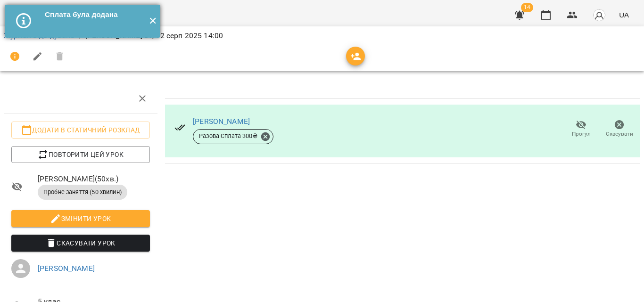
click at [151, 25] on button "✕" at bounding box center [153, 21] width 16 height 33
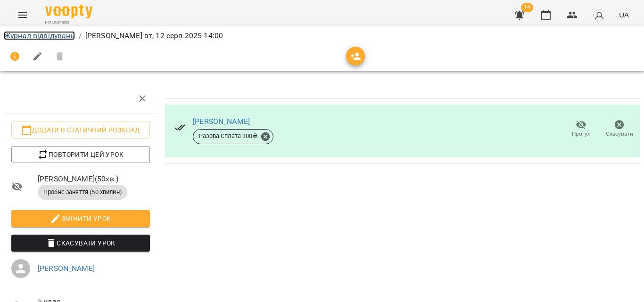
click at [58, 35] on link "Журнал відвідувань" at bounding box center [39, 35] width 71 height 9
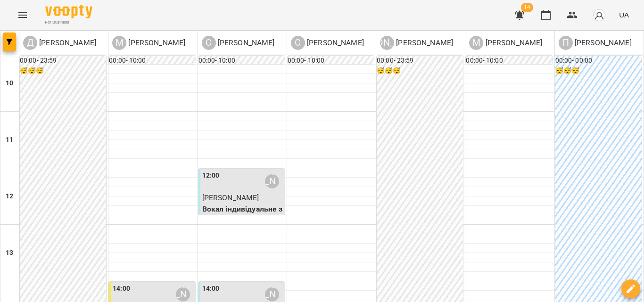
scroll to position [330, 0]
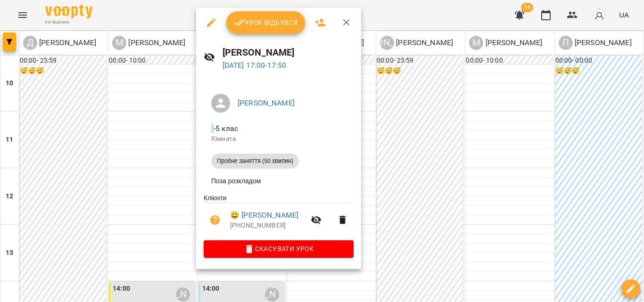
click at [256, 20] on span "Урок відбувся" at bounding box center [266, 22] width 64 height 11
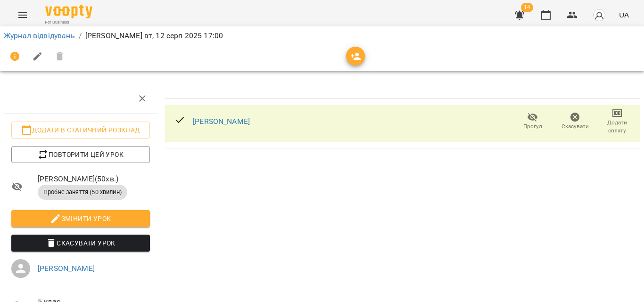
click at [618, 114] on span "Додати сплату" at bounding box center [616, 120] width 31 height 27
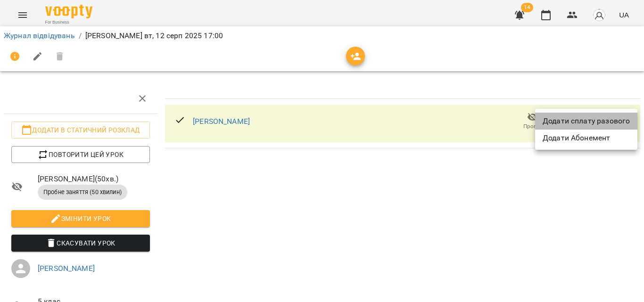
click at [605, 116] on li "Додати сплату разового" at bounding box center [586, 121] width 102 height 17
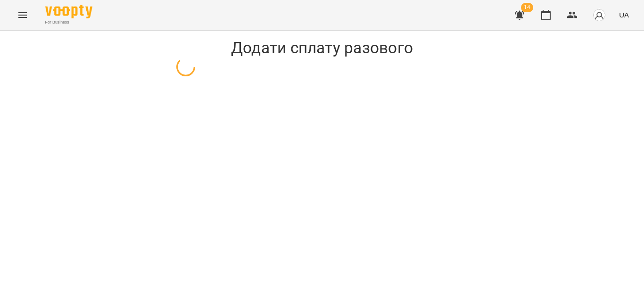
select select "**********"
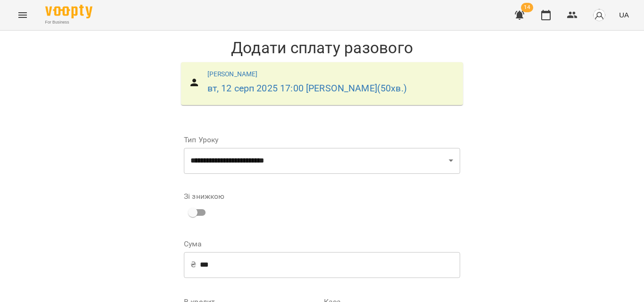
scroll to position [128, 0]
drag, startPoint x: 337, startPoint y: 185, endPoint x: 351, endPoint y: 207, distance: 26.7
select select "****"
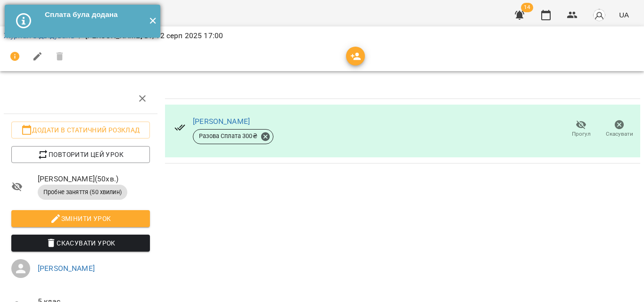
click at [156, 20] on button "✕" at bounding box center [153, 21] width 16 height 33
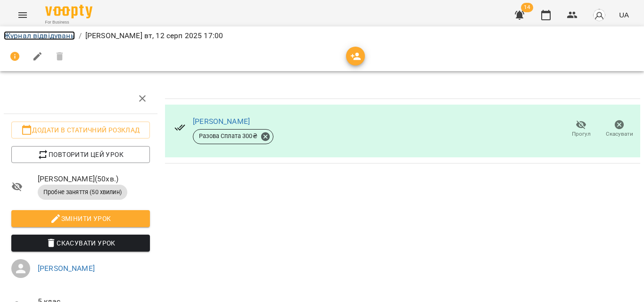
click at [56, 36] on link "Журнал відвідувань" at bounding box center [39, 35] width 71 height 9
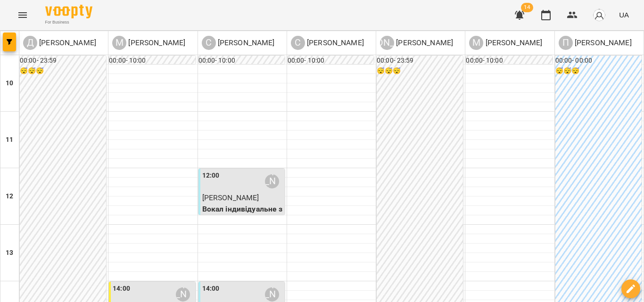
scroll to position [330, 0]
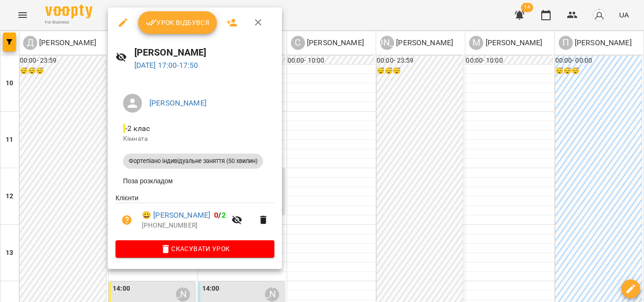
click at [168, 16] on button "Урок відбувся" at bounding box center [177, 22] width 79 height 23
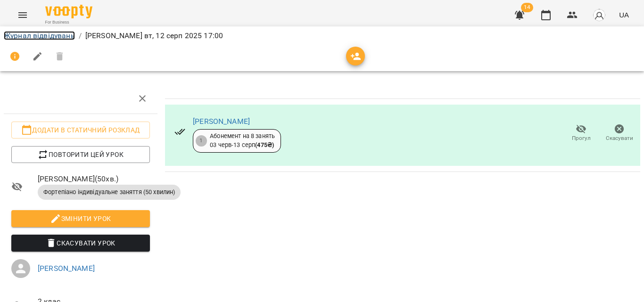
click at [39, 37] on link "Журнал відвідувань" at bounding box center [39, 35] width 71 height 9
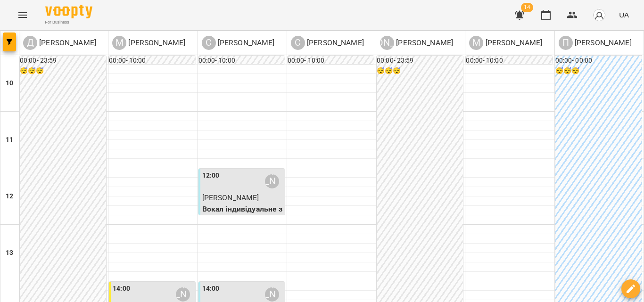
scroll to position [381, 0]
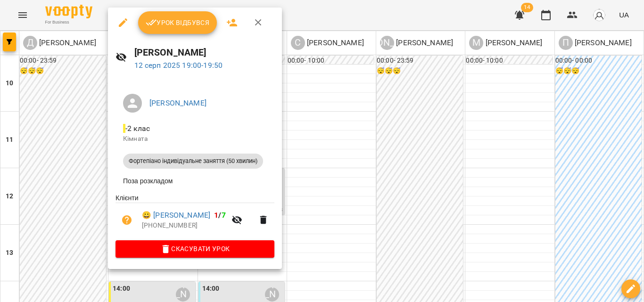
click at [165, 24] on span "Урок відбувся" at bounding box center [178, 22] width 64 height 11
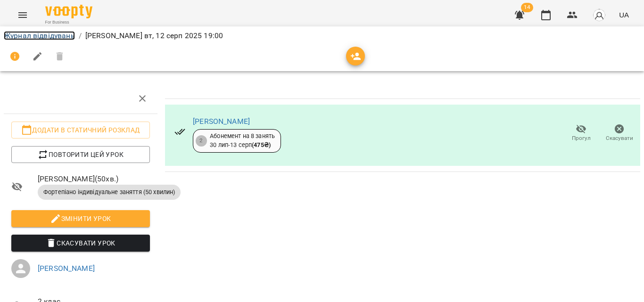
click at [41, 39] on link "Журнал відвідувань" at bounding box center [39, 35] width 71 height 9
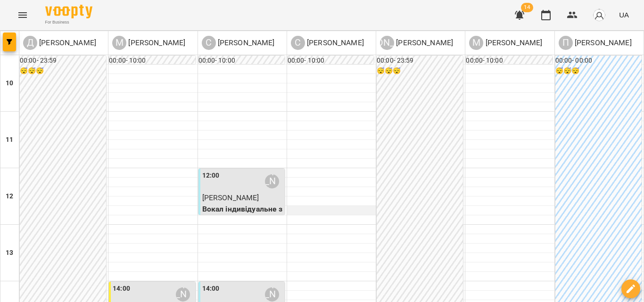
scroll to position [377, 0]
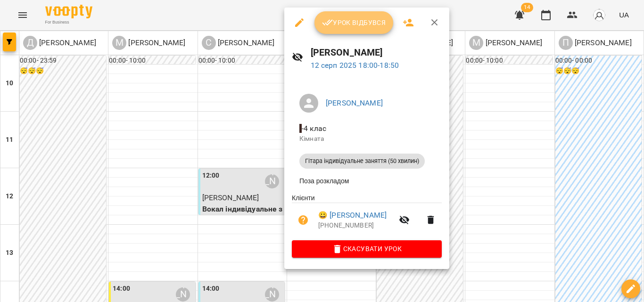
click at [341, 24] on span "Урок відбувся" at bounding box center [354, 22] width 64 height 11
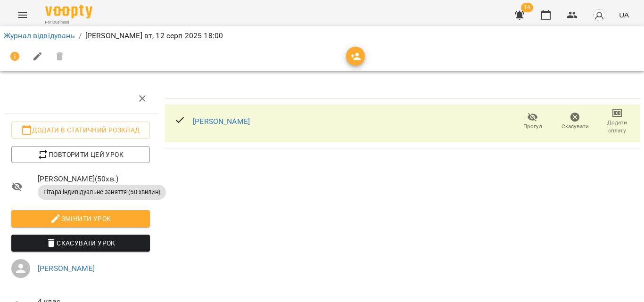
click at [617, 112] on span "Додати сплату" at bounding box center [616, 120] width 31 height 27
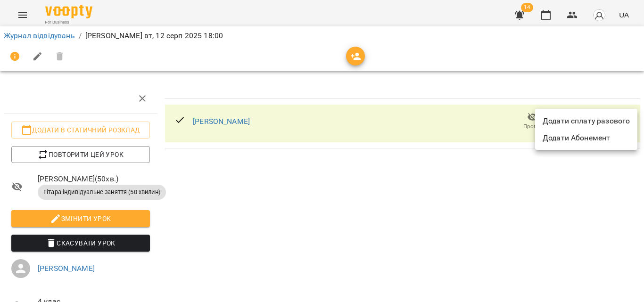
click at [608, 122] on li "Додати сплату разового" at bounding box center [586, 121] width 102 height 17
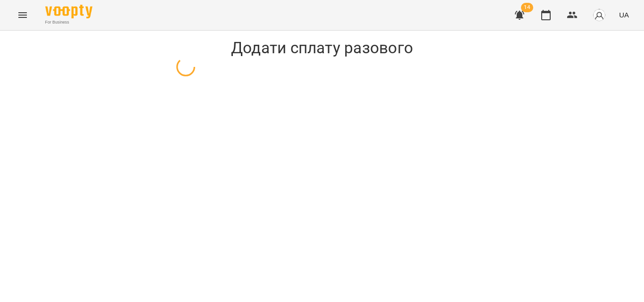
select select "**********"
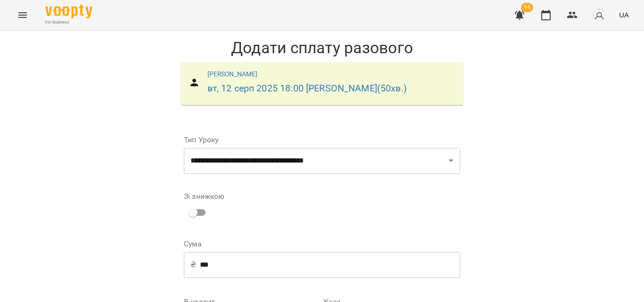
scroll to position [128, 0]
select select "****"
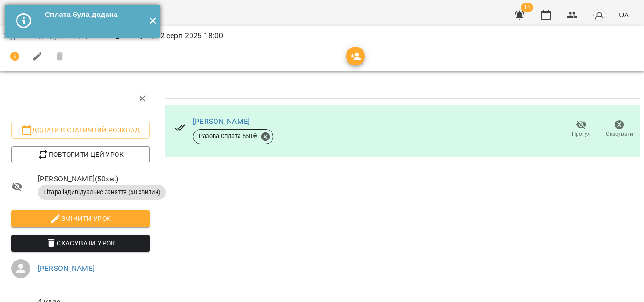
click at [148, 20] on button "✕" at bounding box center [153, 21] width 16 height 33
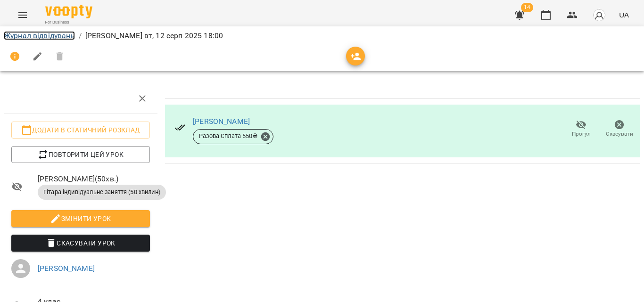
click at [49, 36] on link "Журнал відвідувань" at bounding box center [39, 35] width 71 height 9
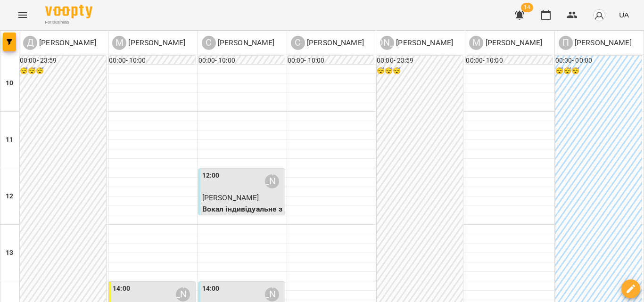
scroll to position [330, 0]
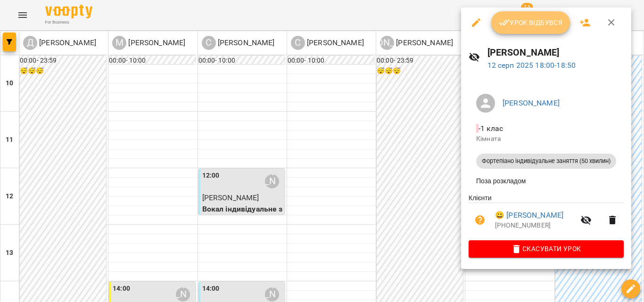
click at [507, 28] on span "Урок відбувся" at bounding box center [530, 22] width 64 height 11
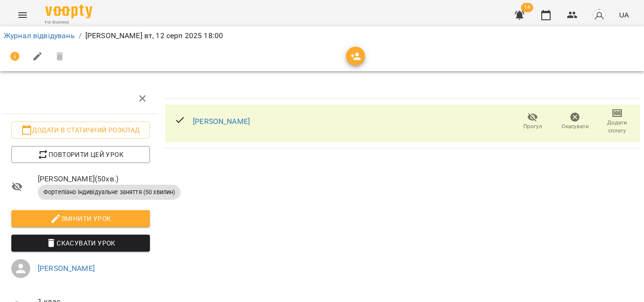
click at [616, 116] on span "Додати сплату" at bounding box center [616, 120] width 31 height 27
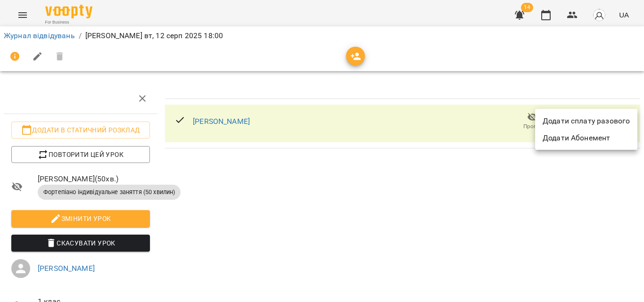
click at [581, 123] on li "Додати сплату разового" at bounding box center [586, 121] width 102 height 17
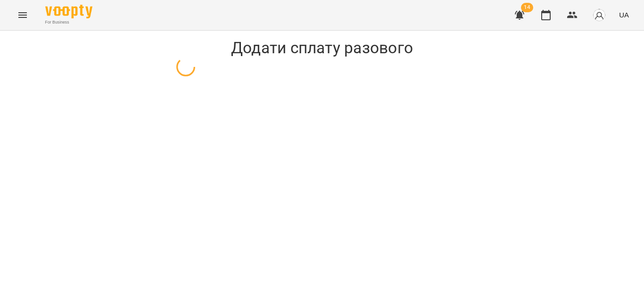
select select "**********"
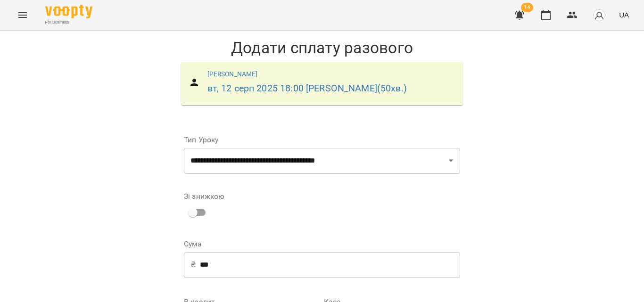
scroll to position [94, 0]
select select "****"
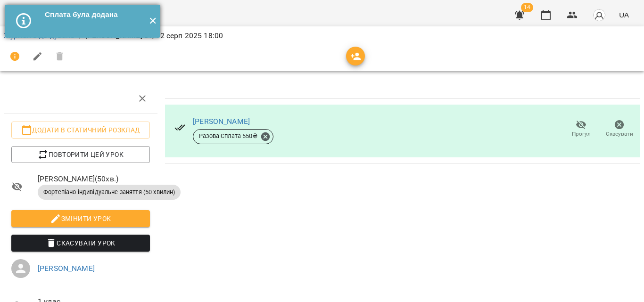
click at [158, 20] on button "✕" at bounding box center [153, 21] width 16 height 33
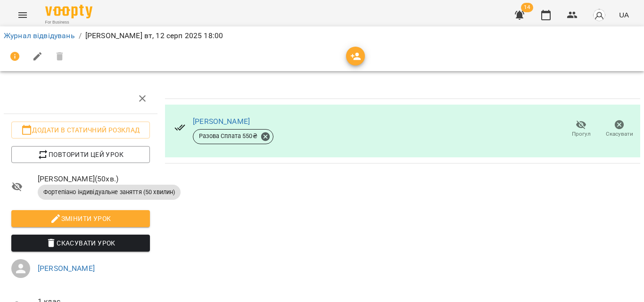
click at [46, 41] on div "Журнал відвідувань / Сікоренко Дарія вт, 12 серп 2025 18:00" at bounding box center [322, 35] width 640 height 15
click at [45, 39] on link "Журнал відвідувань" at bounding box center [39, 35] width 71 height 9
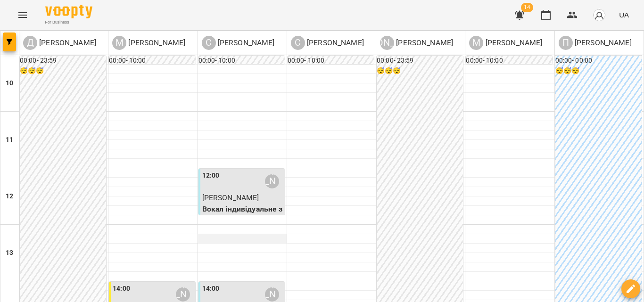
scroll to position [381, 0]
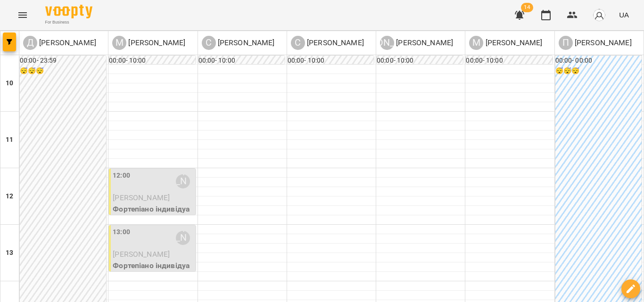
scroll to position [94, 0]
click at [135, 204] on p "Фортепіано індивідуальне заняття (50 хвилин)" at bounding box center [153, 220] width 81 height 33
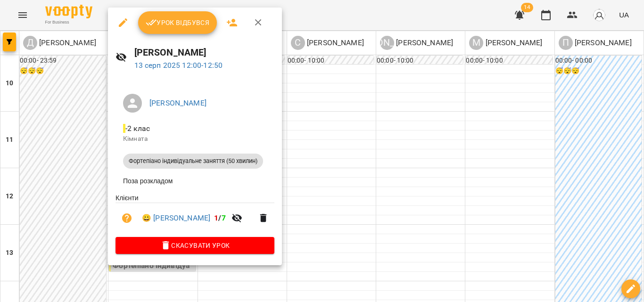
click at [186, 14] on button "Урок відбувся" at bounding box center [177, 22] width 79 height 23
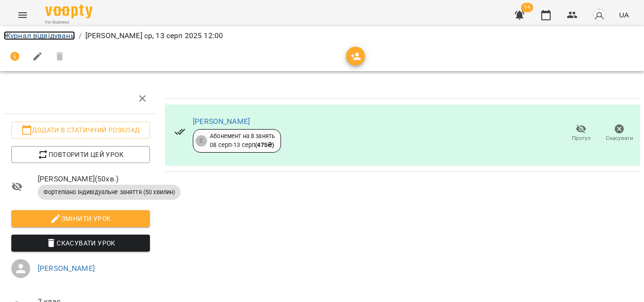
click at [36, 33] on link "Журнал відвідувань" at bounding box center [39, 35] width 71 height 9
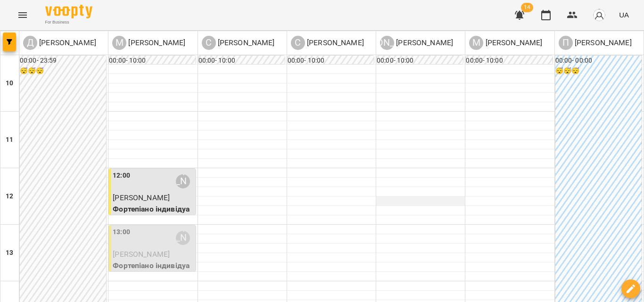
scroll to position [51, 0]
